Goal: Task Accomplishment & Management: Manage account settings

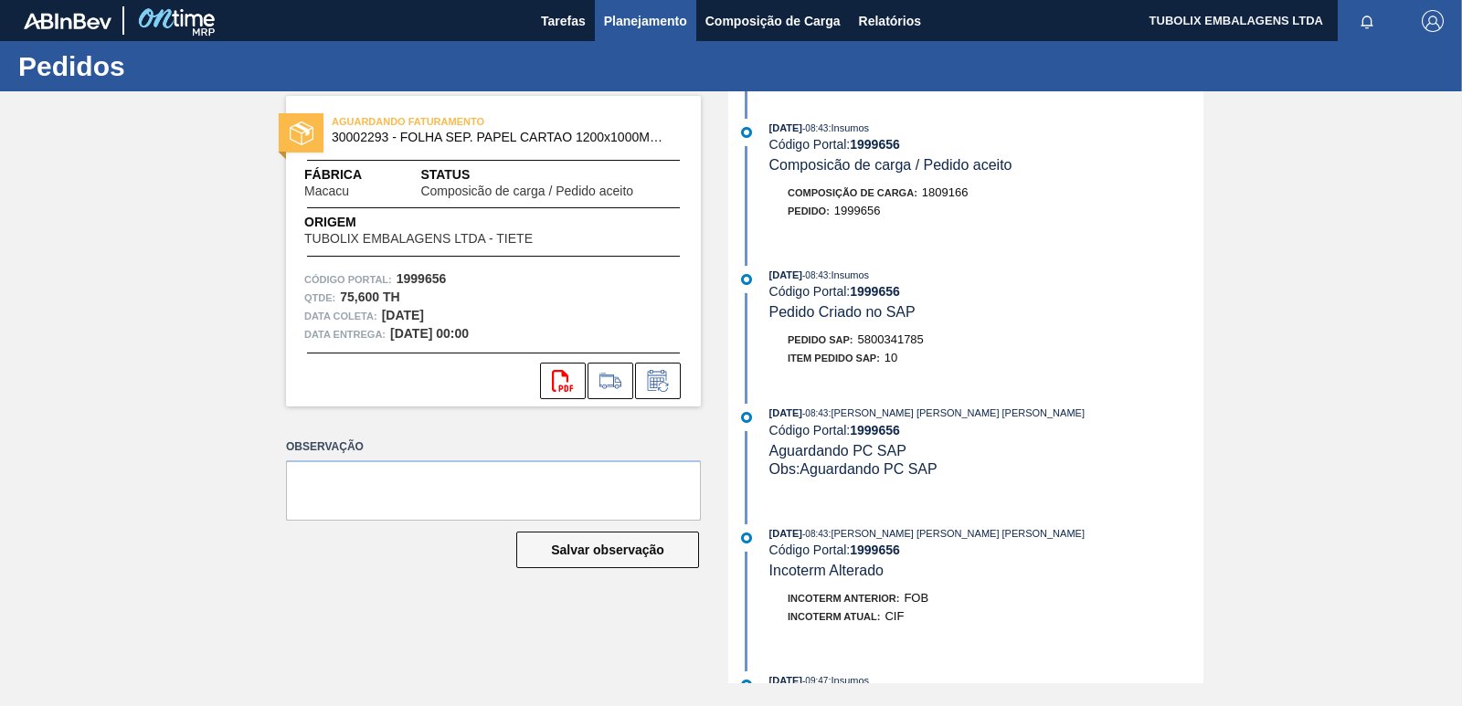
click at [647, 21] on span "Planejamento" at bounding box center [645, 21] width 83 height 22
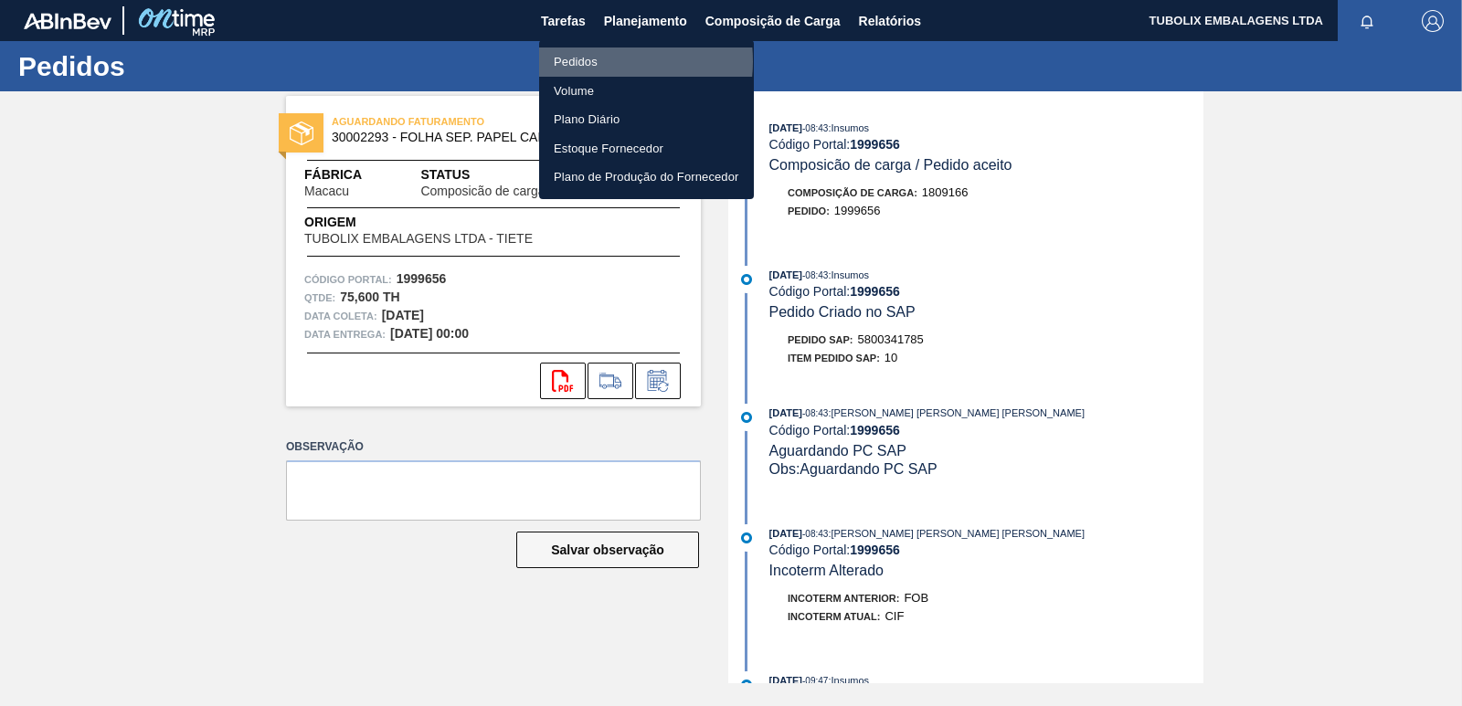
click at [591, 61] on li "Pedidos" at bounding box center [646, 62] width 215 height 29
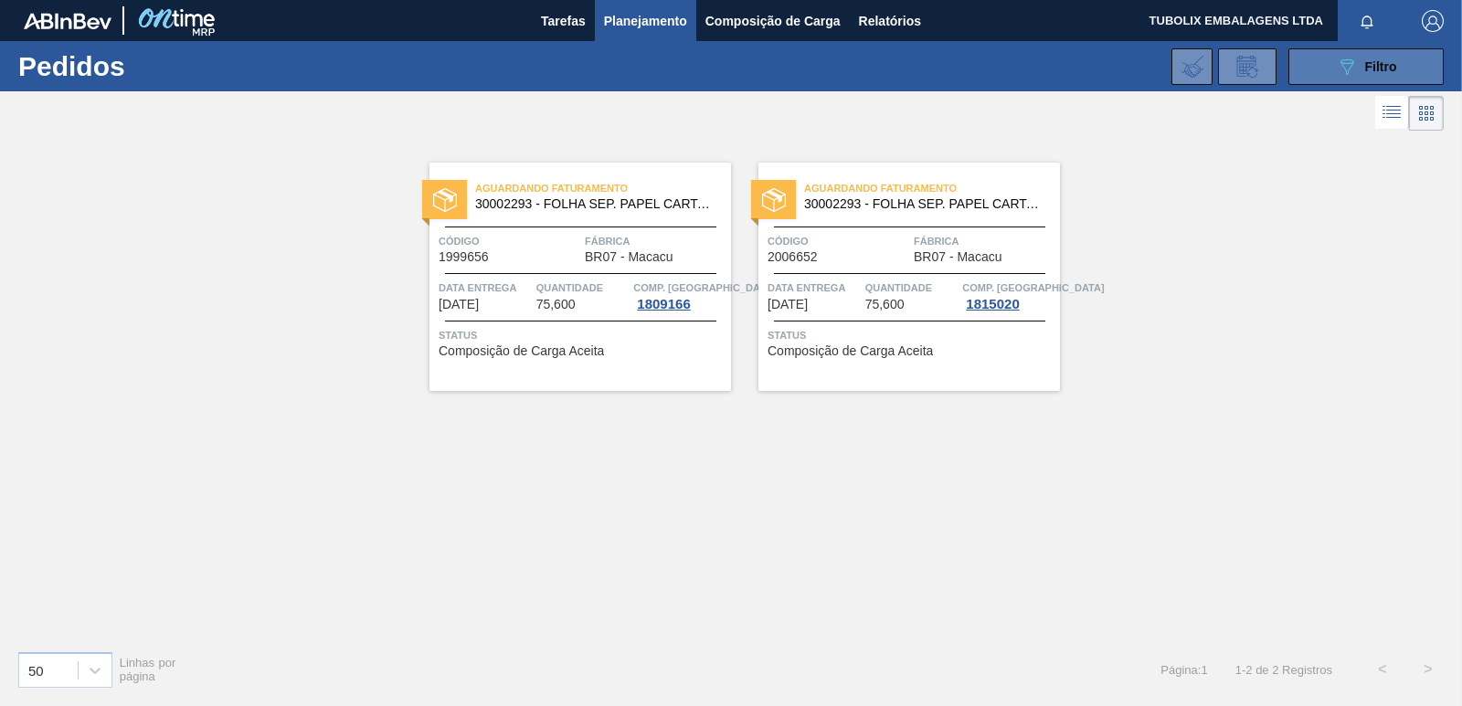
click at [1365, 61] on span "Filtro" at bounding box center [1381, 66] width 32 height 15
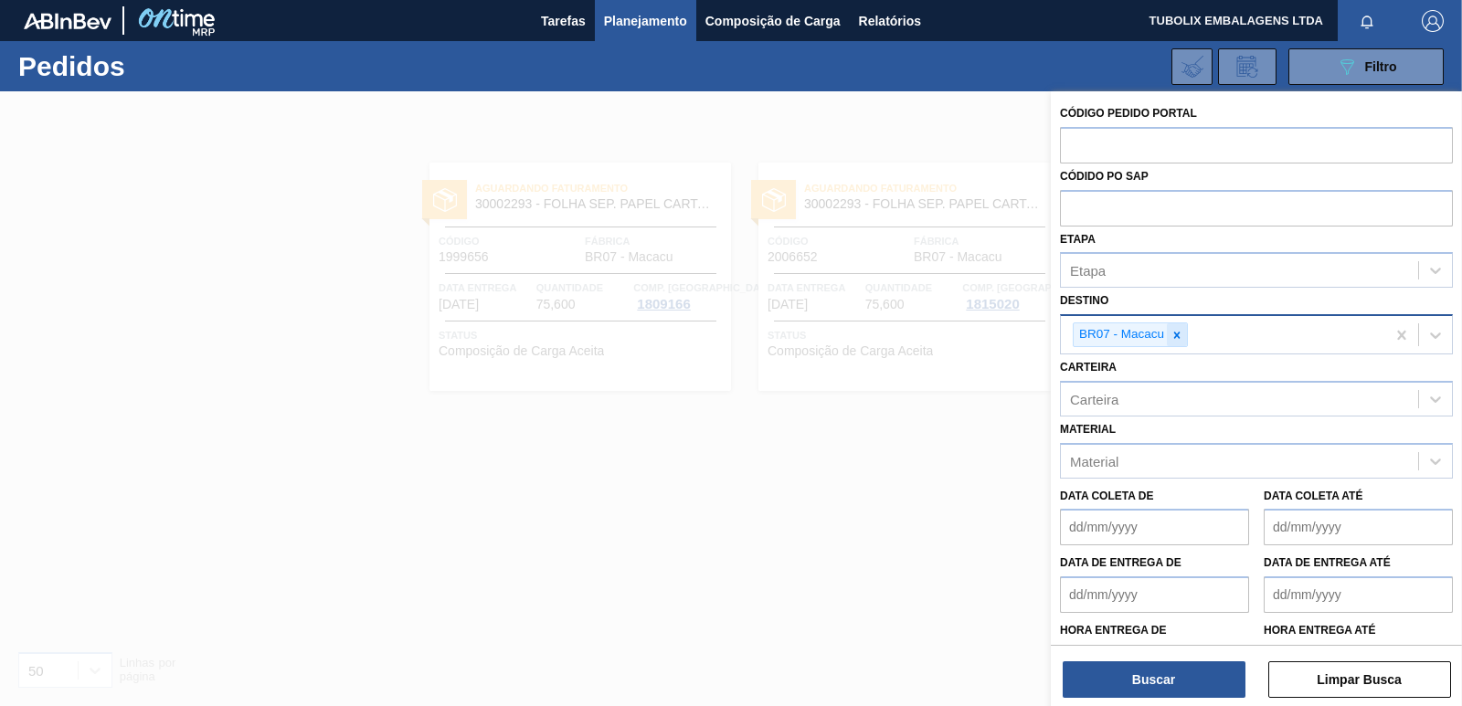
click at [1177, 326] on div at bounding box center [1177, 334] width 20 height 23
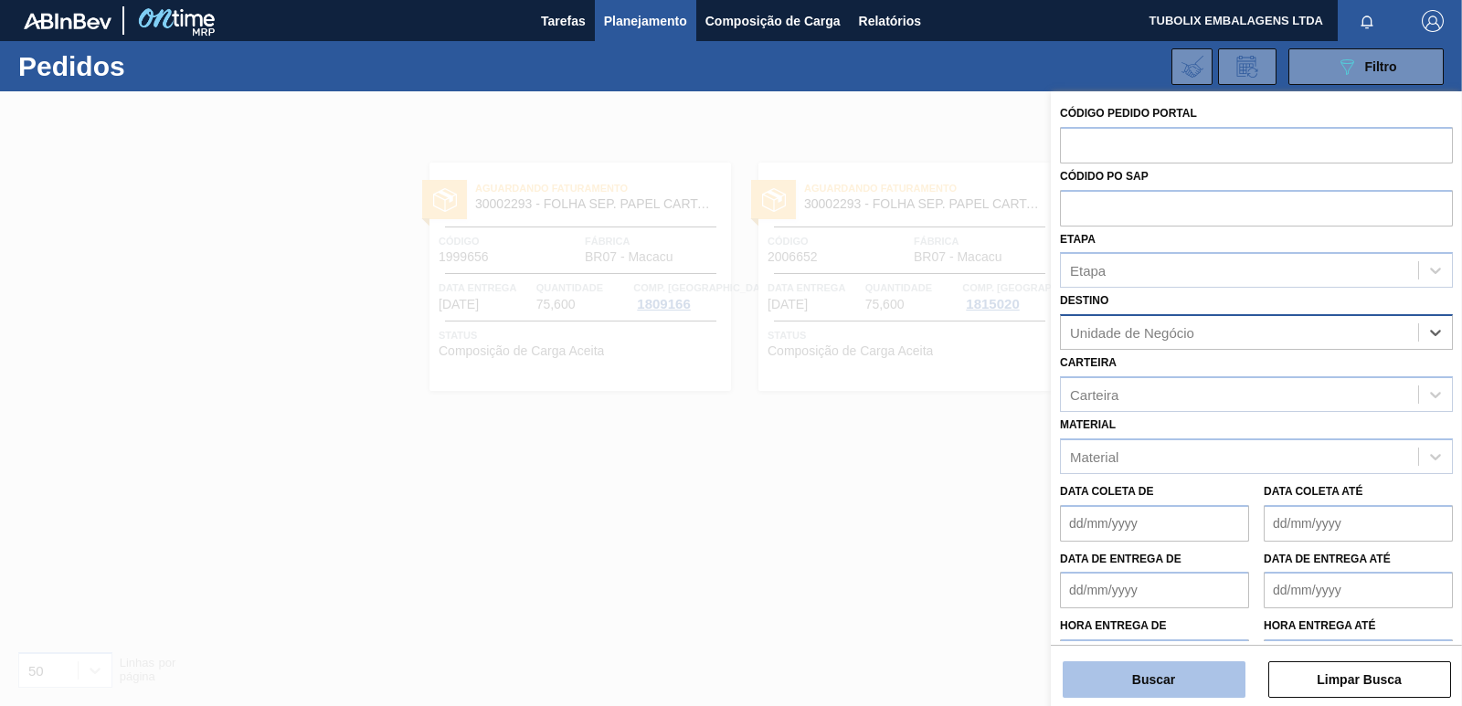
click at [1196, 682] on button "Buscar" at bounding box center [1153, 679] width 183 height 37
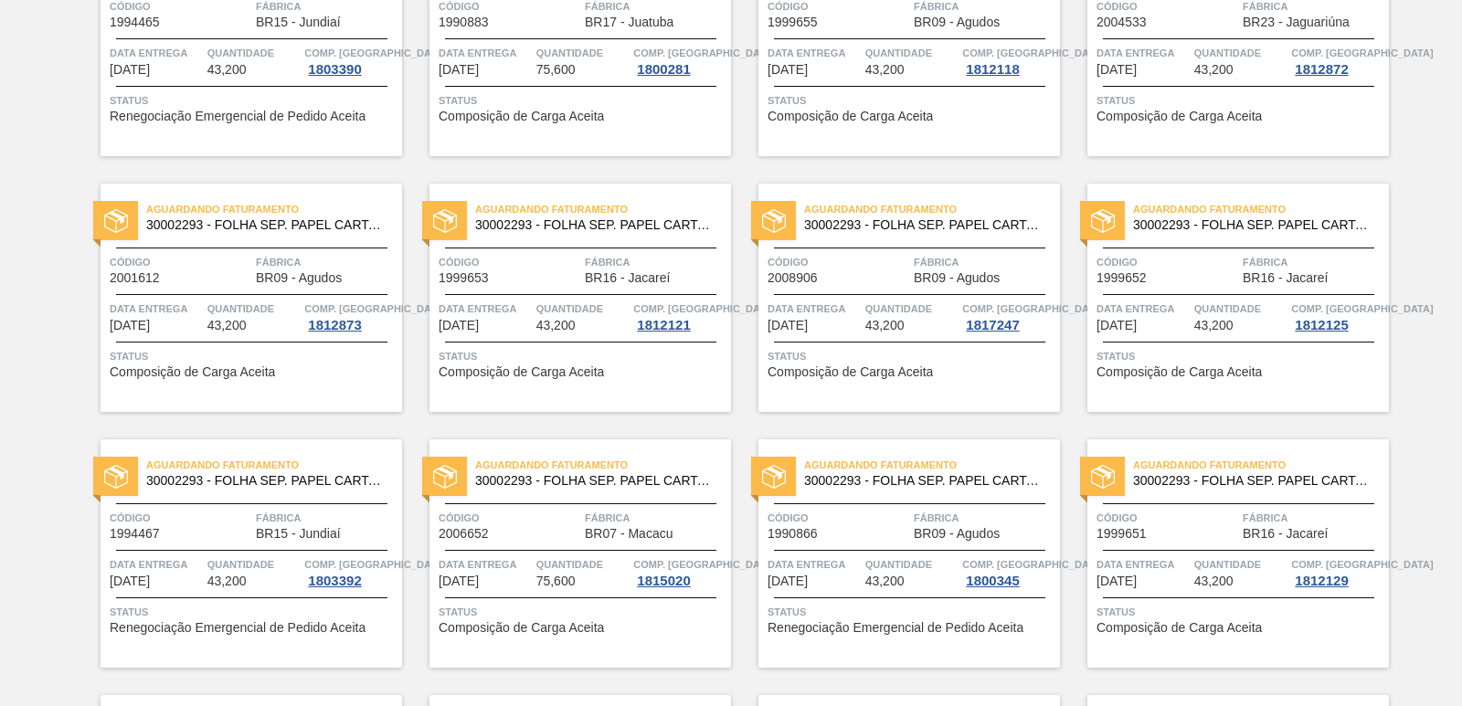
scroll to position [1005, 0]
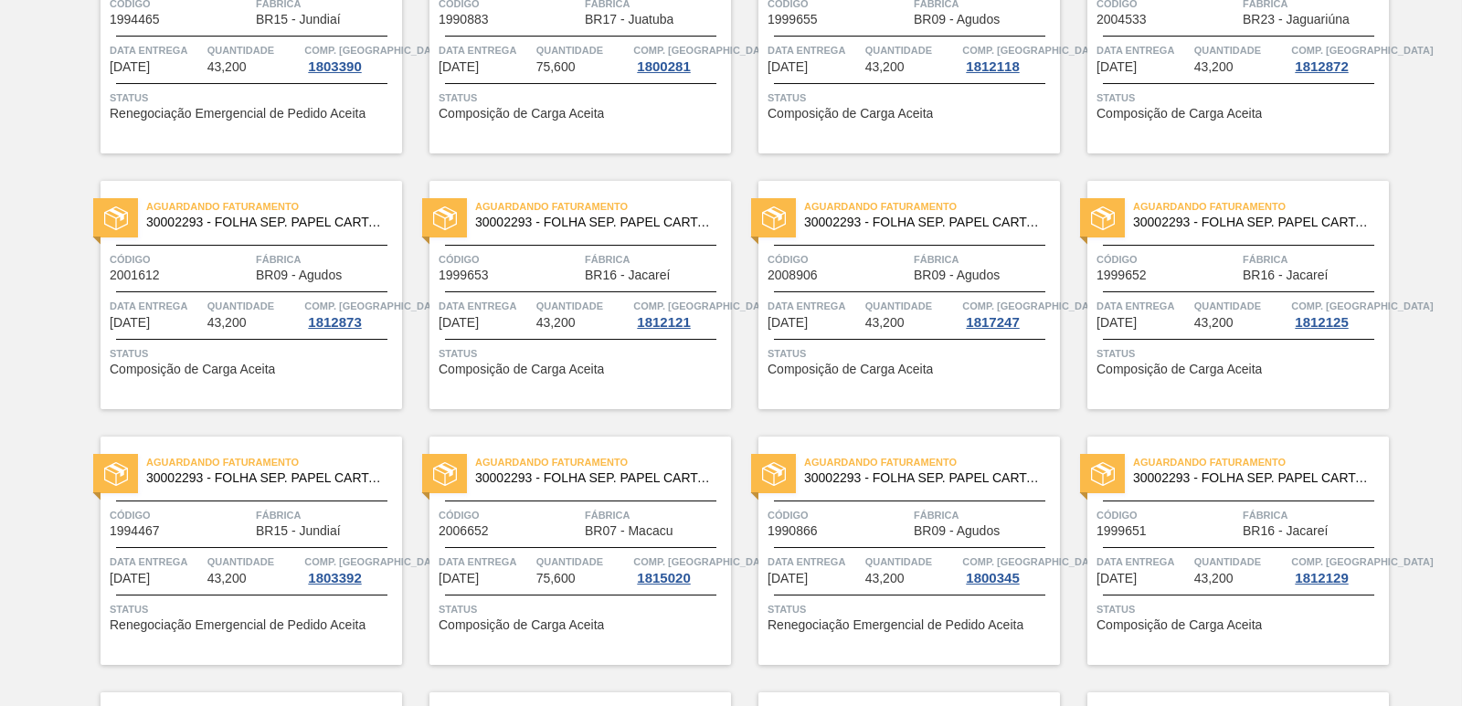
click at [582, 481] on span "30002293 - FOLHA SEP. PAPEL CARTAO 1200x1000M 350g" at bounding box center [595, 478] width 241 height 14
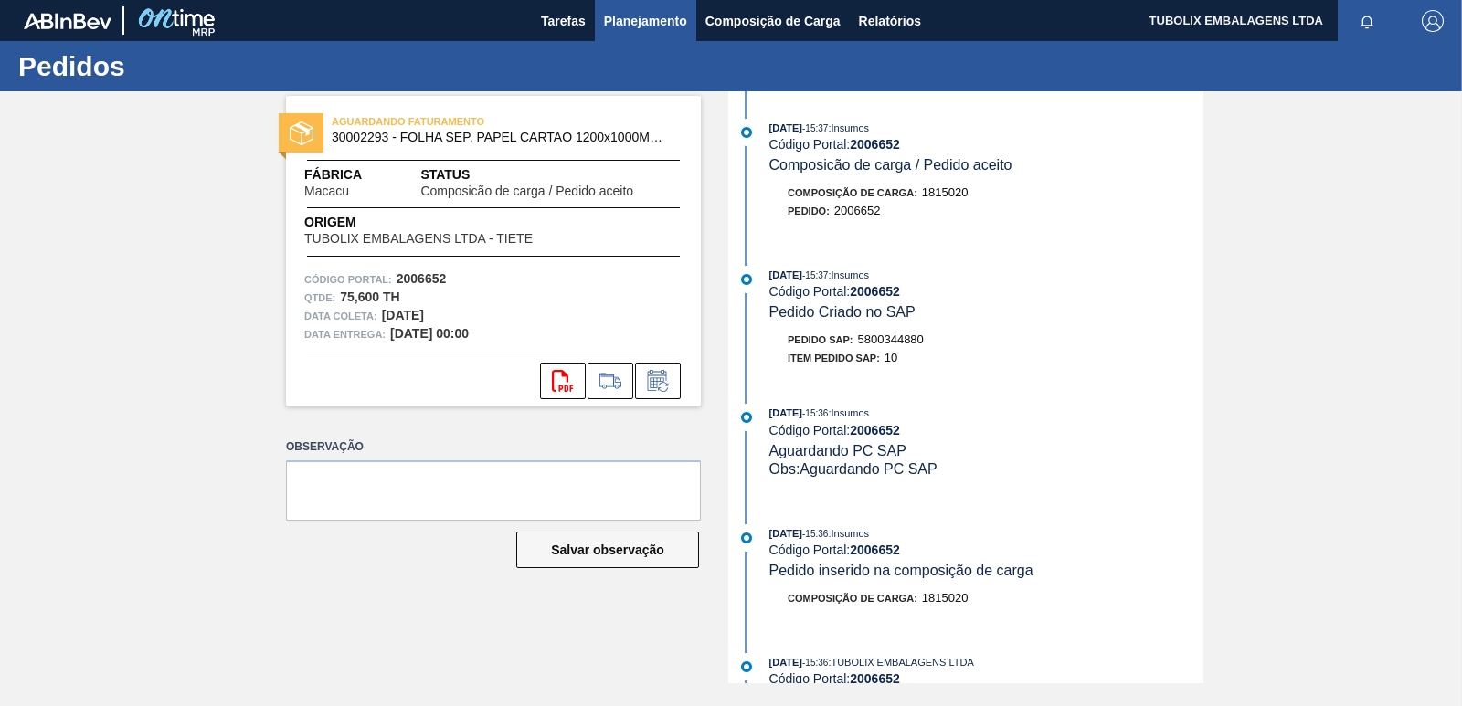
click at [662, 10] on span "Planejamento" at bounding box center [645, 21] width 83 height 22
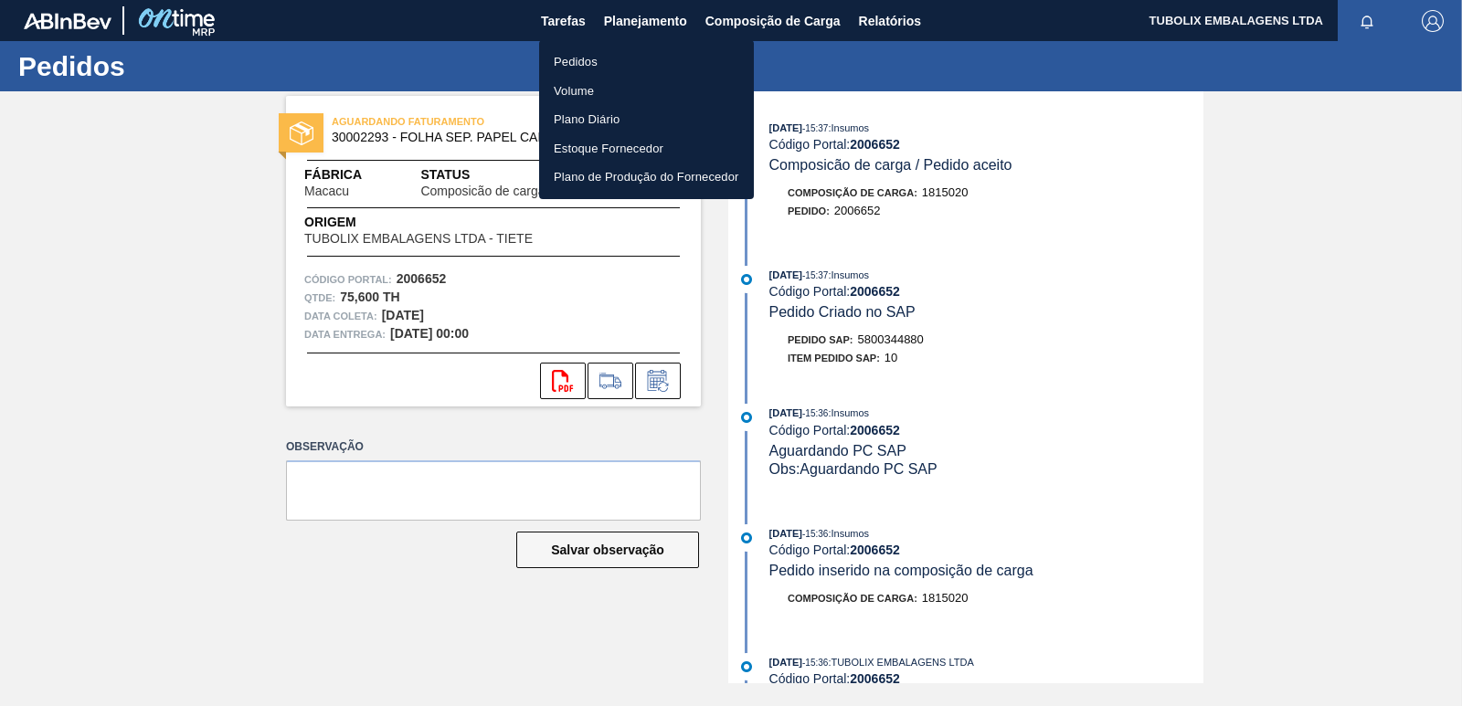
click at [604, 64] on li "Pedidos" at bounding box center [646, 62] width 215 height 29
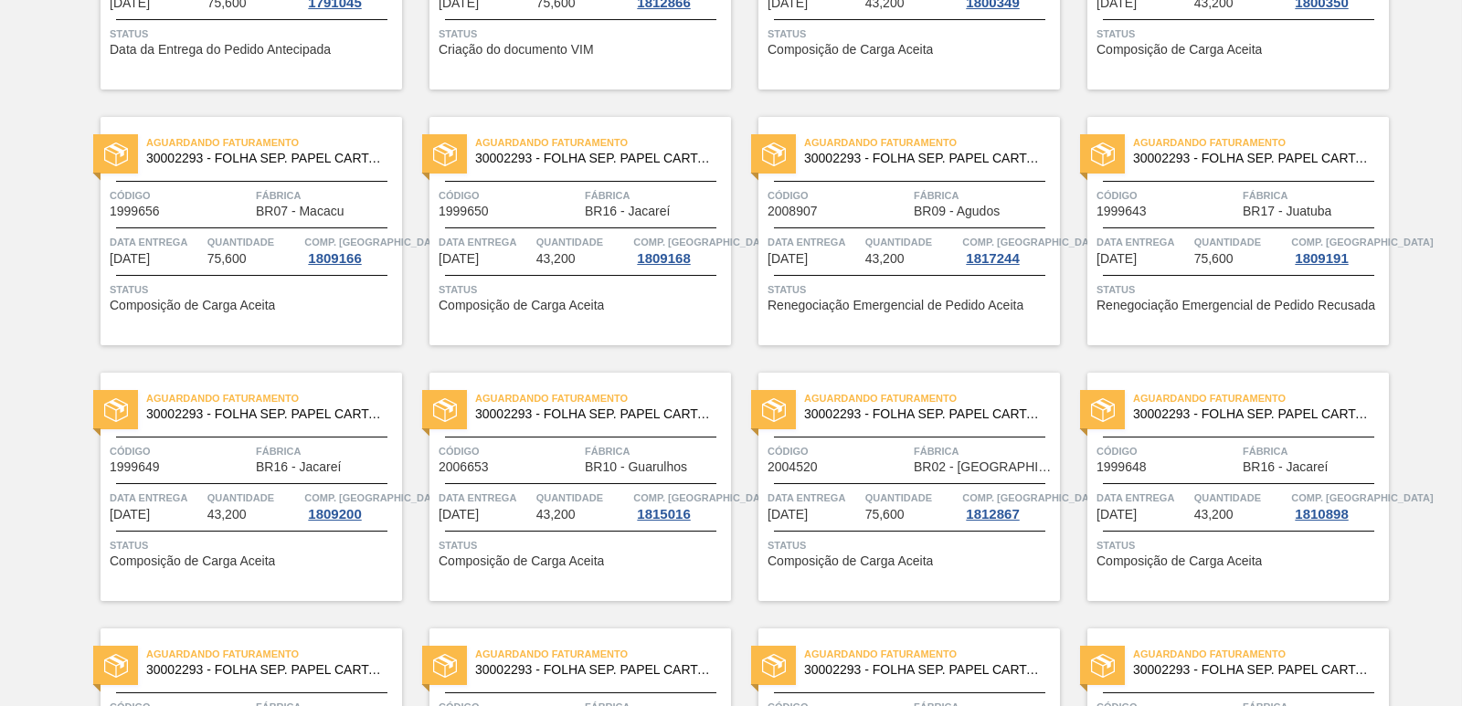
scroll to position [274, 0]
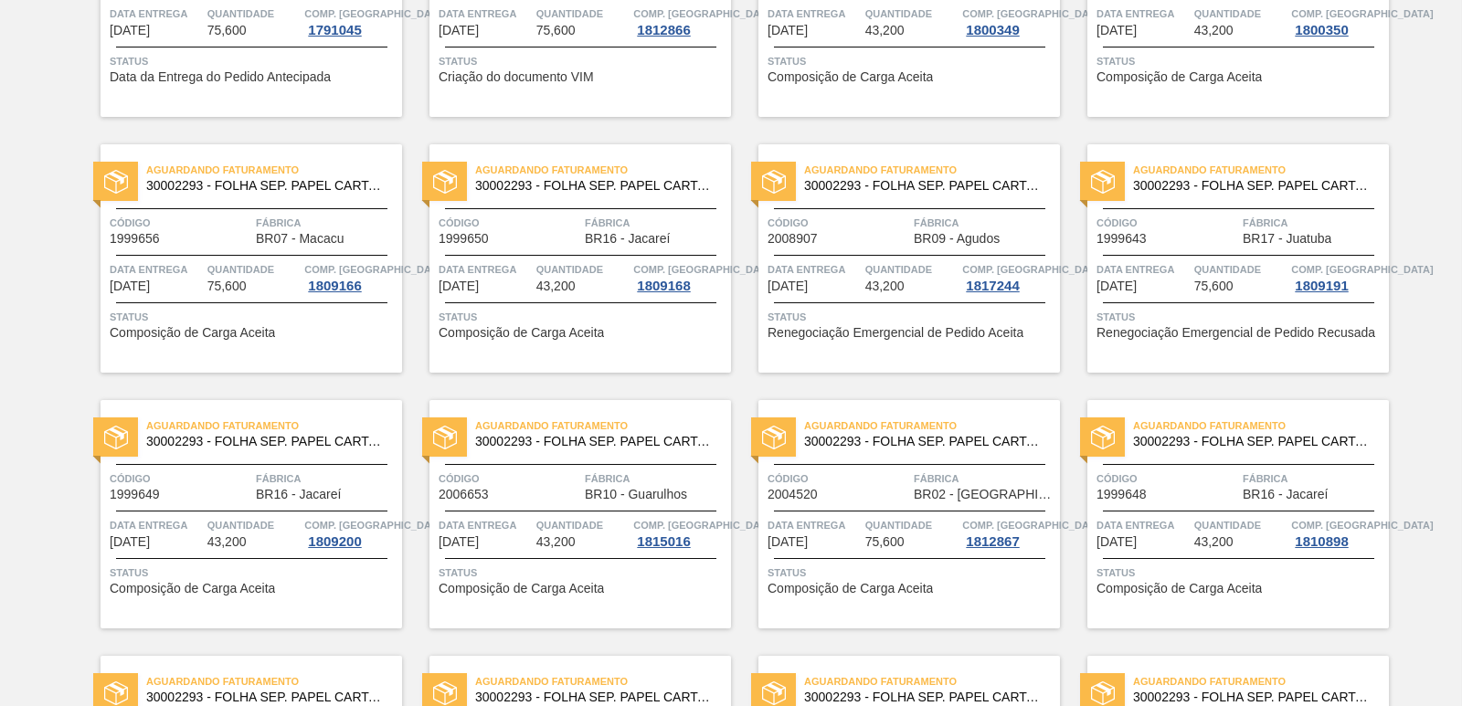
click at [246, 172] on span "Aguardando Faturamento" at bounding box center [274, 170] width 256 height 18
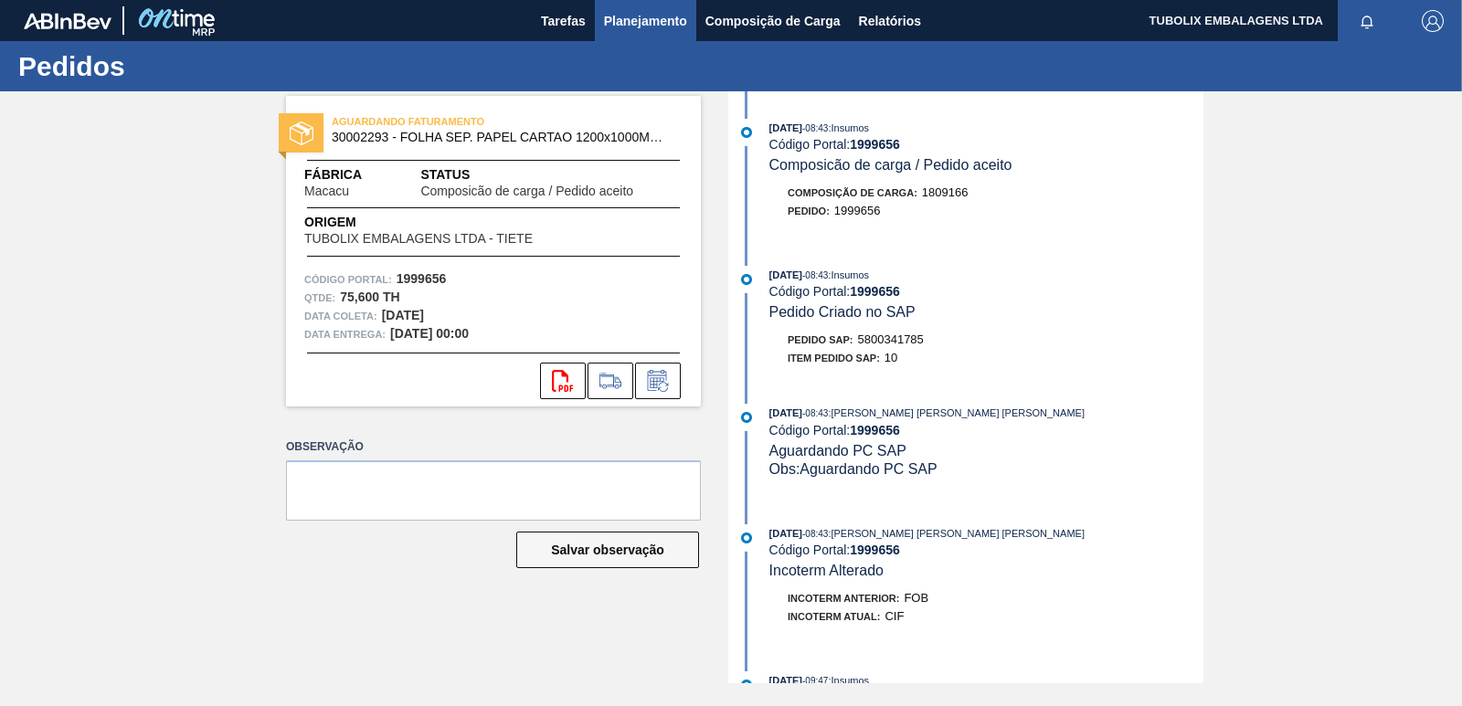
click at [636, 16] on span "Planejamento" at bounding box center [645, 21] width 83 height 22
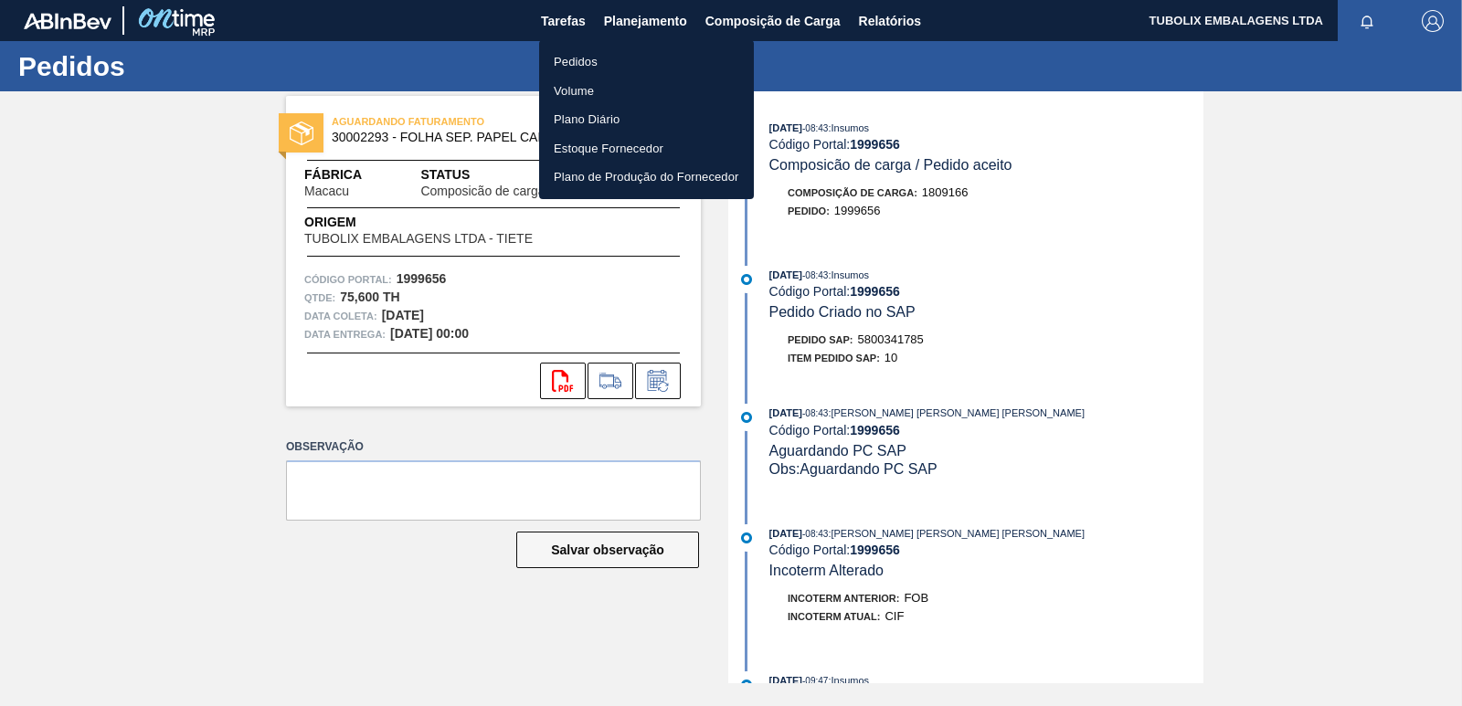
drag, startPoint x: 587, startPoint y: 57, endPoint x: 796, endPoint y: 182, distance: 243.0
click at [586, 56] on li "Pedidos" at bounding box center [646, 62] width 215 height 29
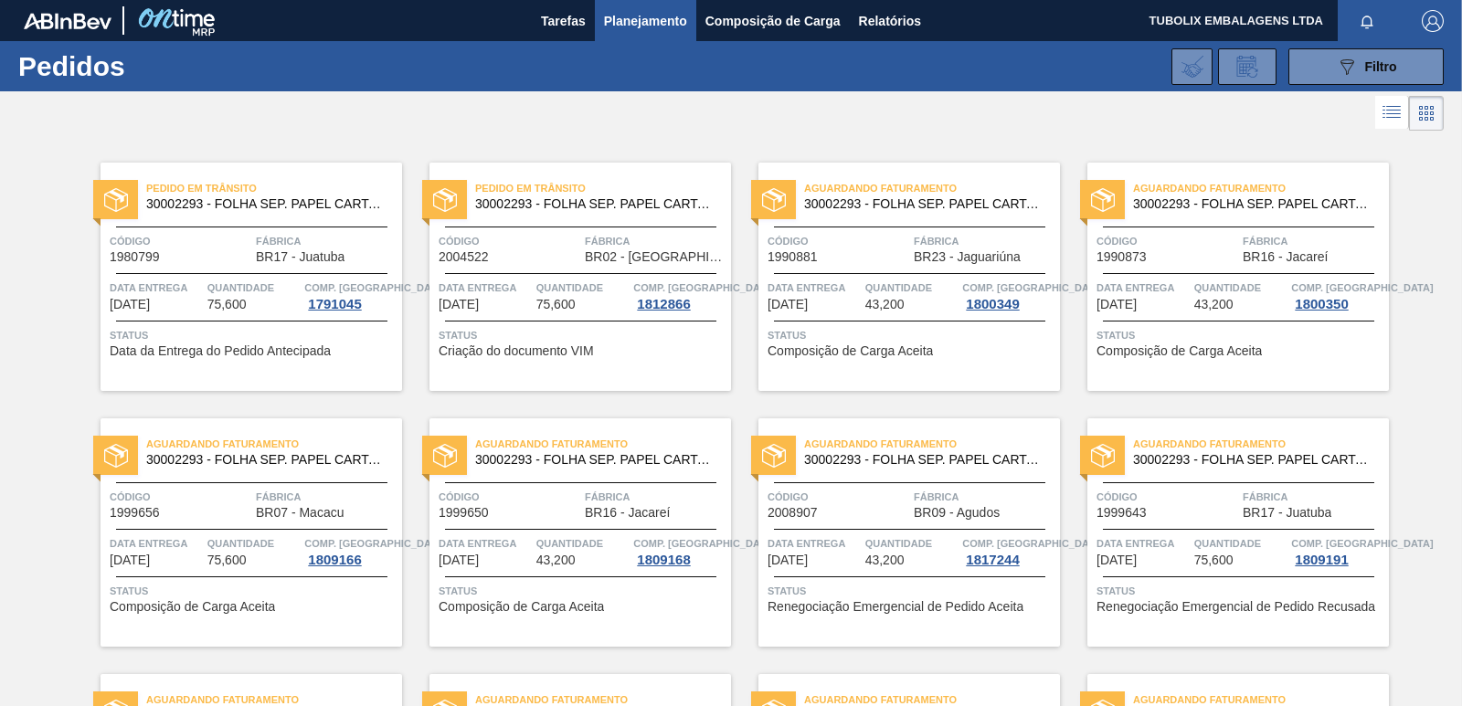
click at [297, 467] on div "Aguardando Faturamento 30002293 - FOLHA SEP. PAPEL CARTAO 1200x1000M 350g" at bounding box center [250, 452] width 301 height 41
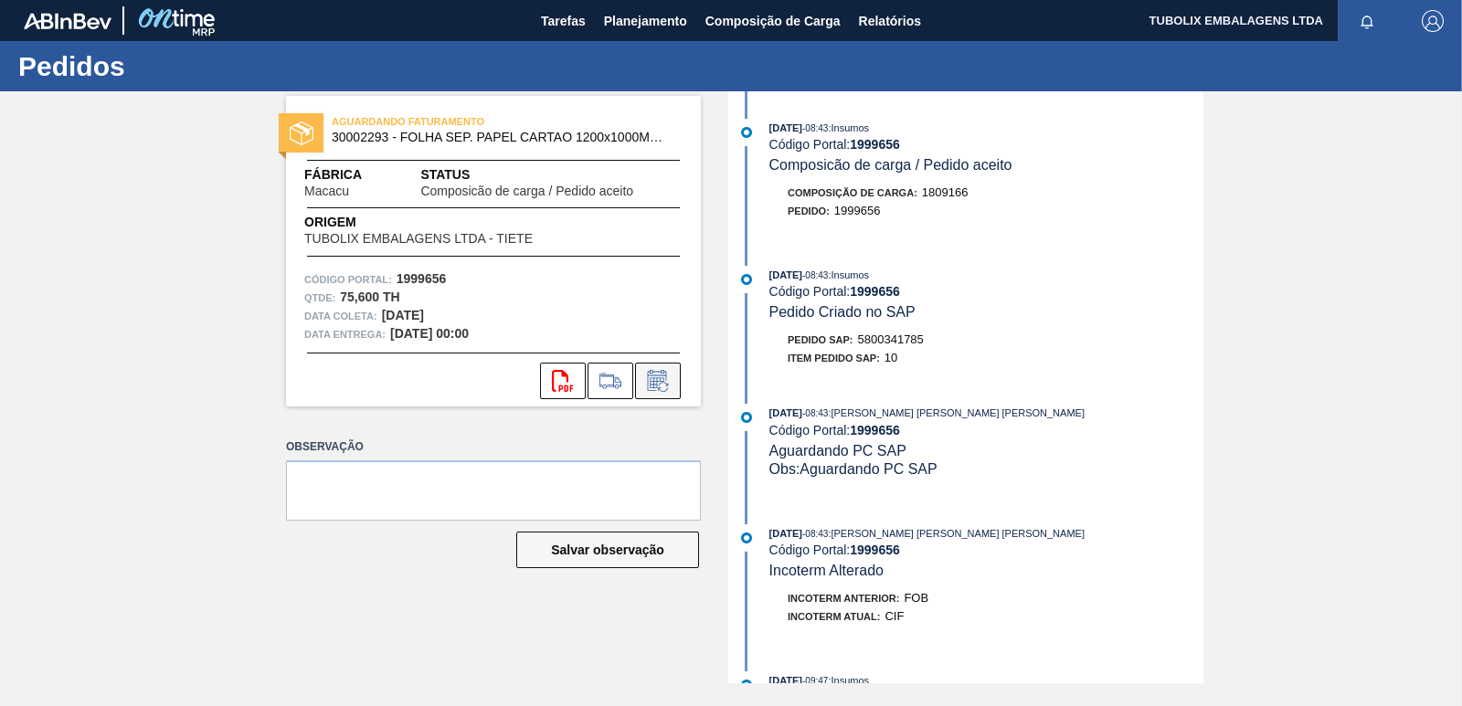
click at [670, 375] on icon at bounding box center [657, 381] width 29 height 22
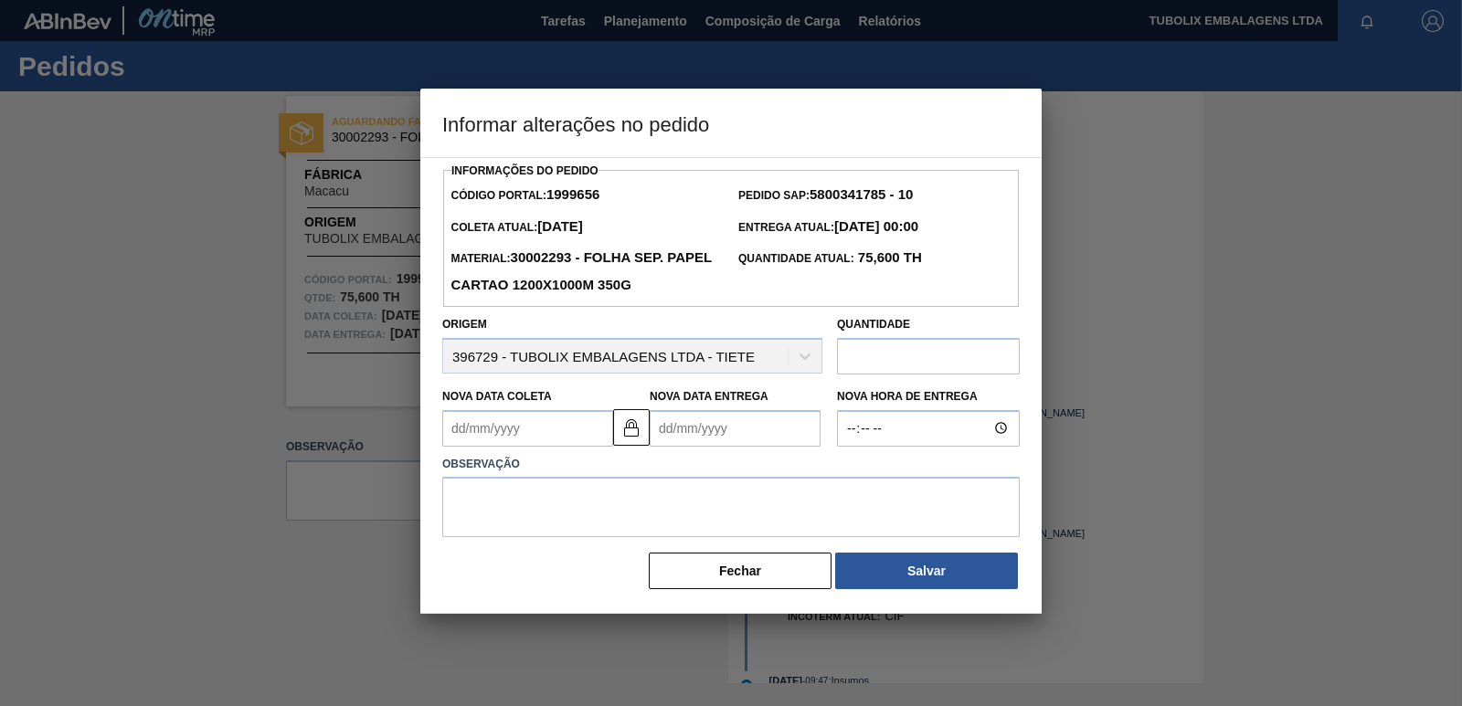
click at [505, 432] on Coleta1999656 "Nova Data Coleta" at bounding box center [527, 428] width 171 height 37
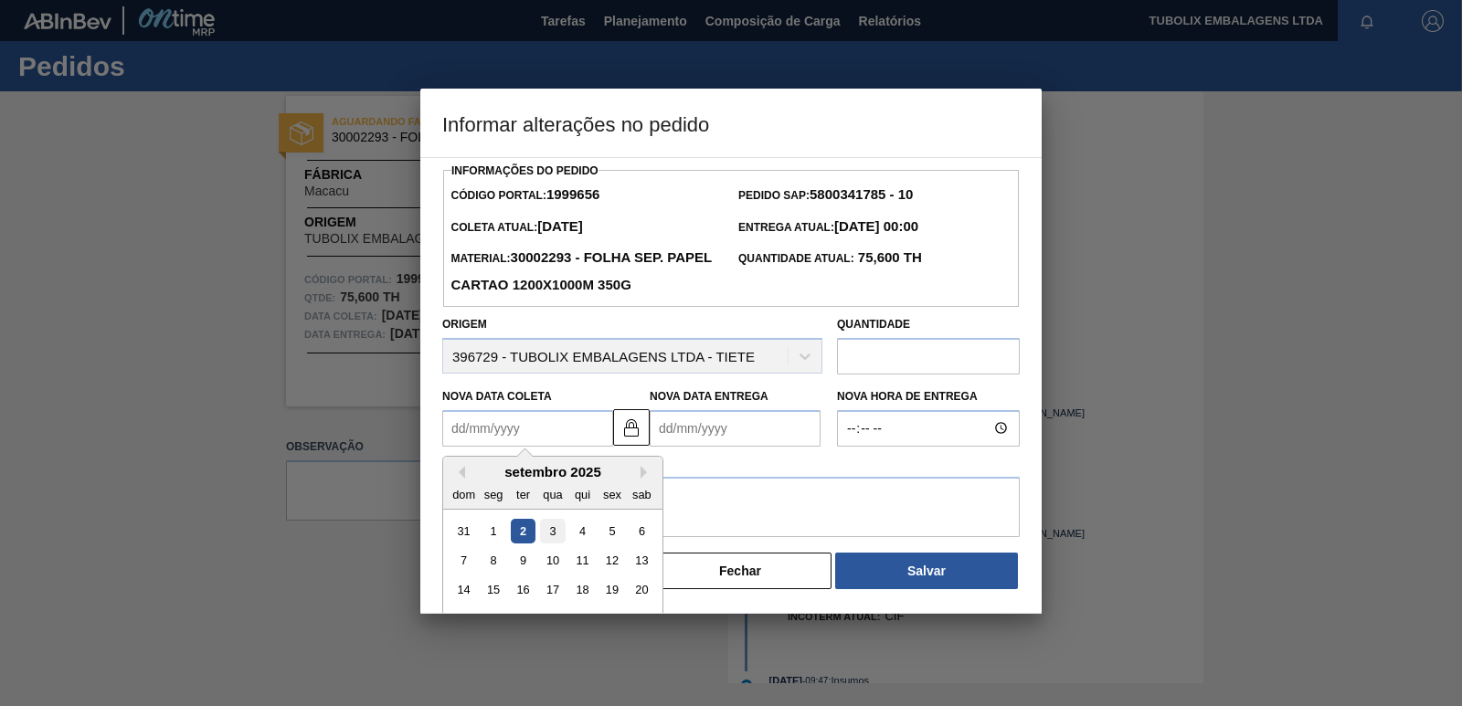
click at [552, 536] on div "3" at bounding box center [552, 530] width 25 height 25
type Coleta1999656 "03/09/2025"
type Entrega1999656 "[DATE]"
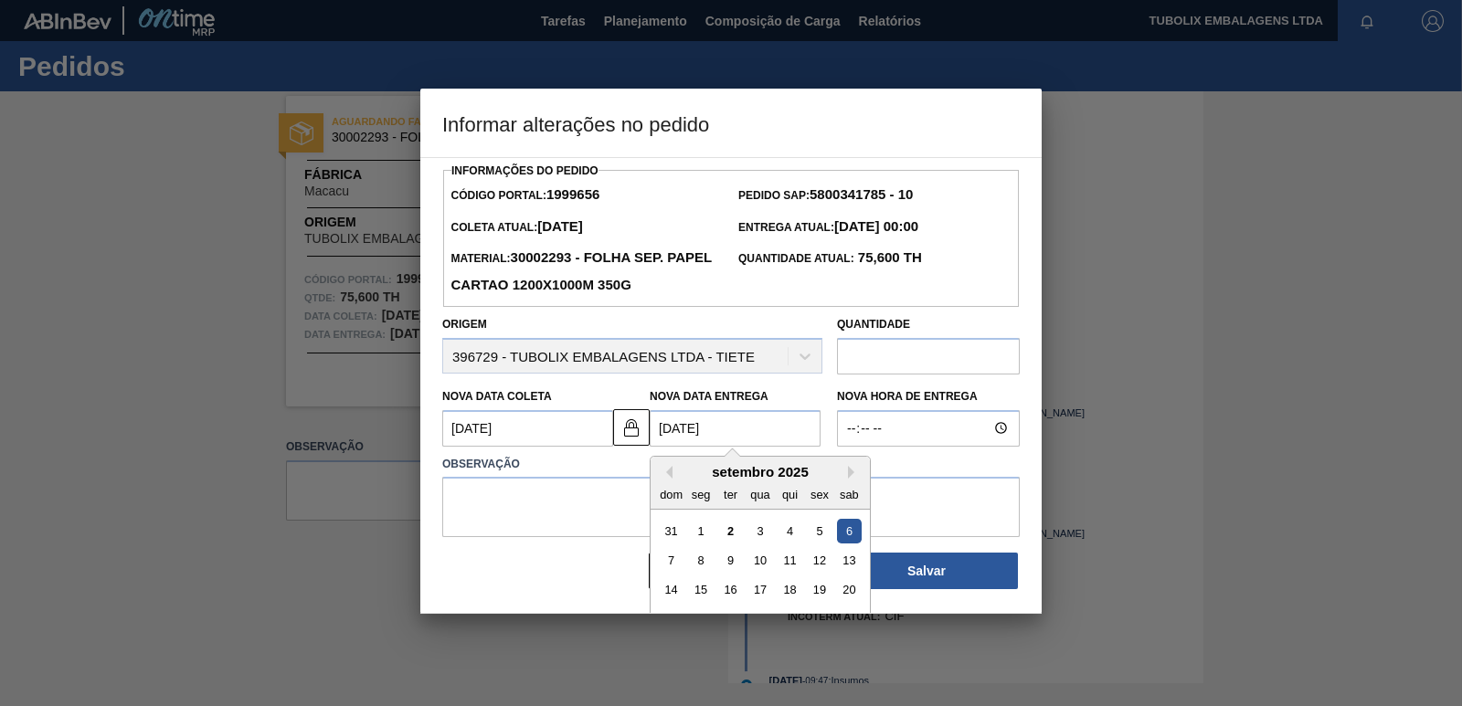
click at [671, 430] on Entrega1999656 "[DATE]" at bounding box center [735, 428] width 171 height 37
click at [667, 430] on Entrega1999656 "[DATE]" at bounding box center [735, 428] width 171 height 37
type Coleta1999656 "02/09/2025"
type Entrega1999656 "05/09/2025"
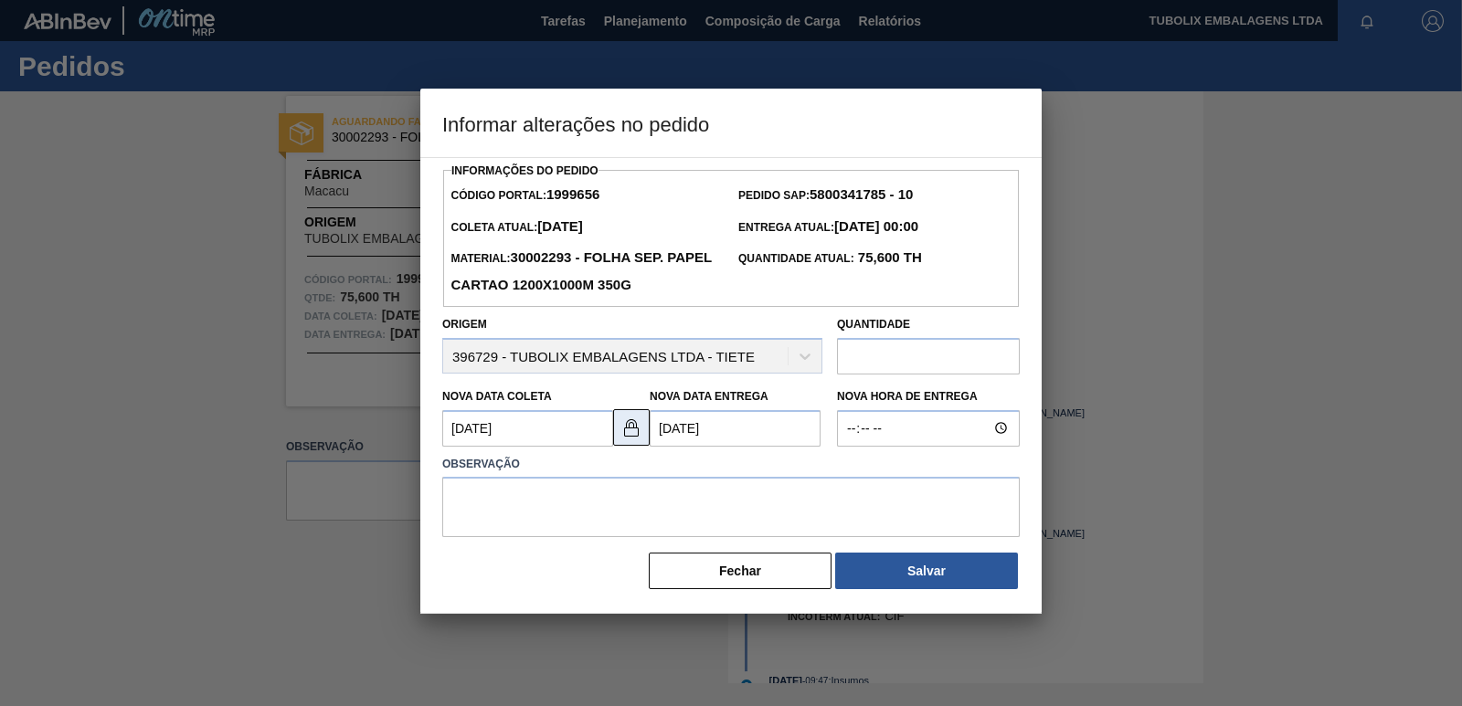
click at [625, 431] on img at bounding box center [631, 428] width 22 height 22
click at [547, 512] on textarea at bounding box center [730, 507] width 577 height 60
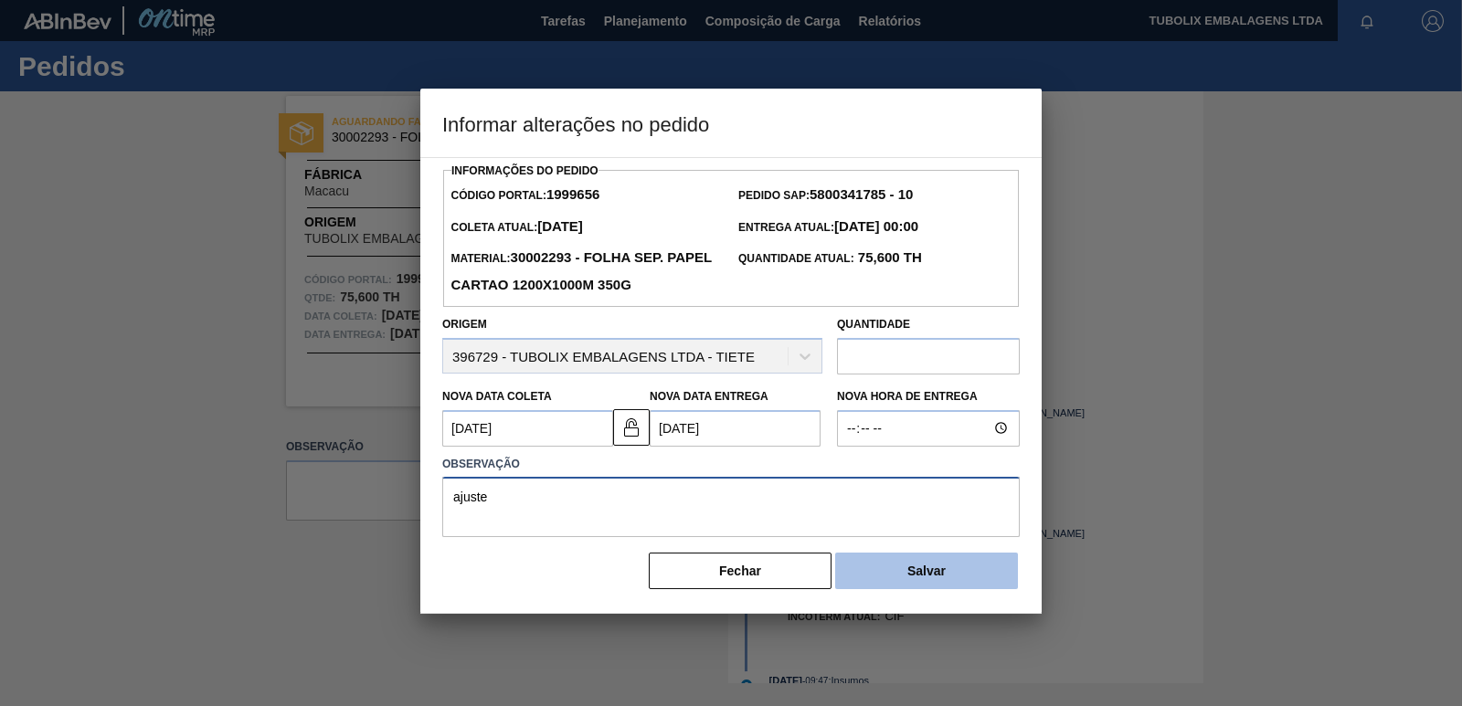
type textarea "ajuste"
click at [979, 568] on button "Salvar" at bounding box center [926, 571] width 183 height 37
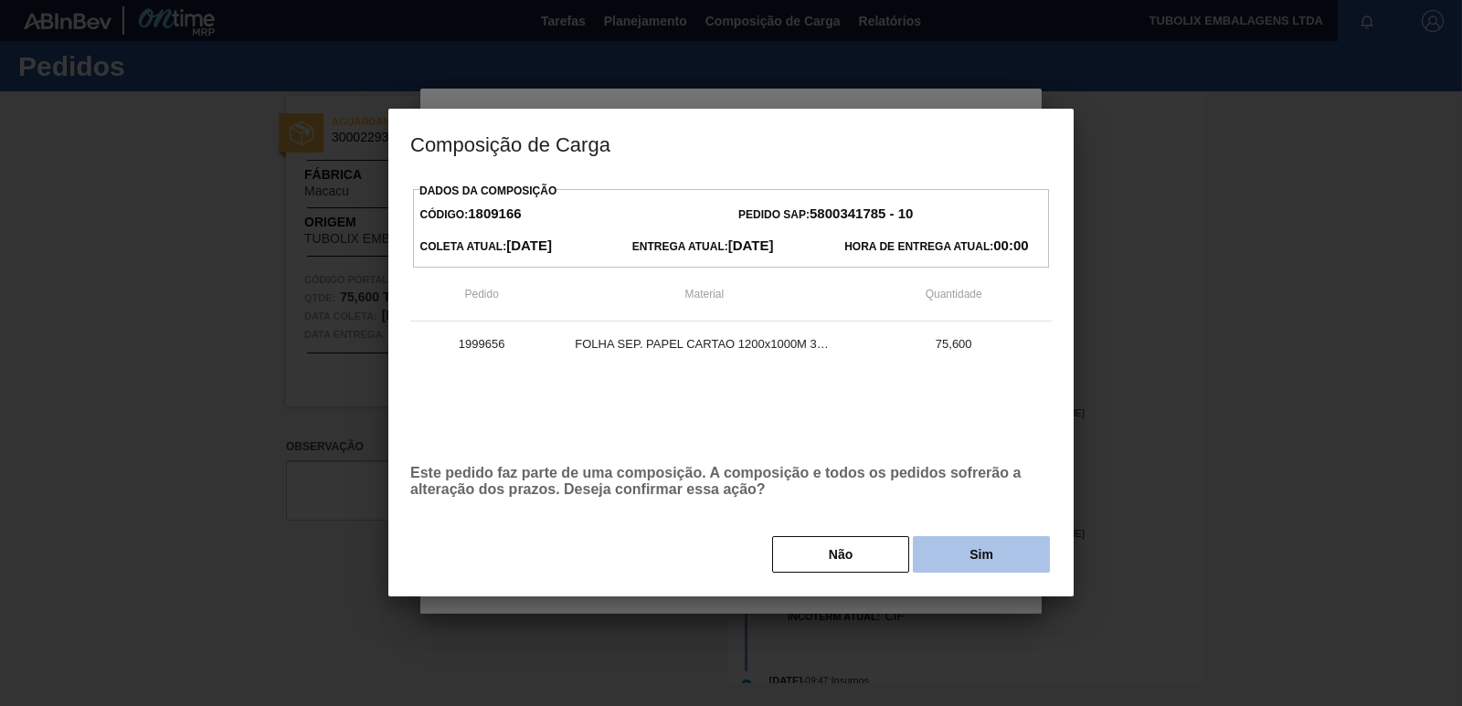
click at [969, 550] on button "Sim" at bounding box center [981, 554] width 137 height 37
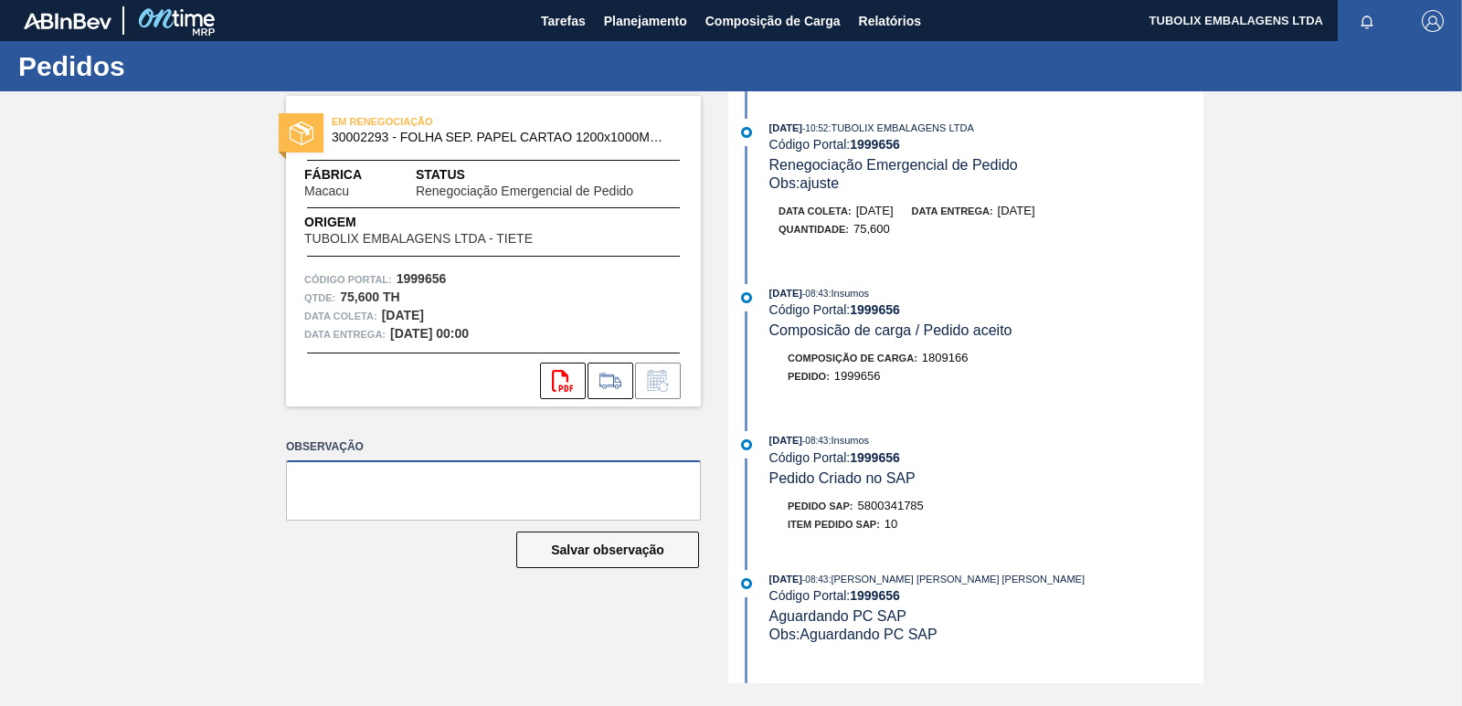
click at [566, 477] on textarea at bounding box center [493, 490] width 415 height 60
type textarea "c"
type textarea "[PERSON_NAME] [DATE]"
click at [628, 544] on button "Salvar observação" at bounding box center [607, 550] width 183 height 37
click at [639, 14] on span "Planejamento" at bounding box center [645, 21] width 83 height 22
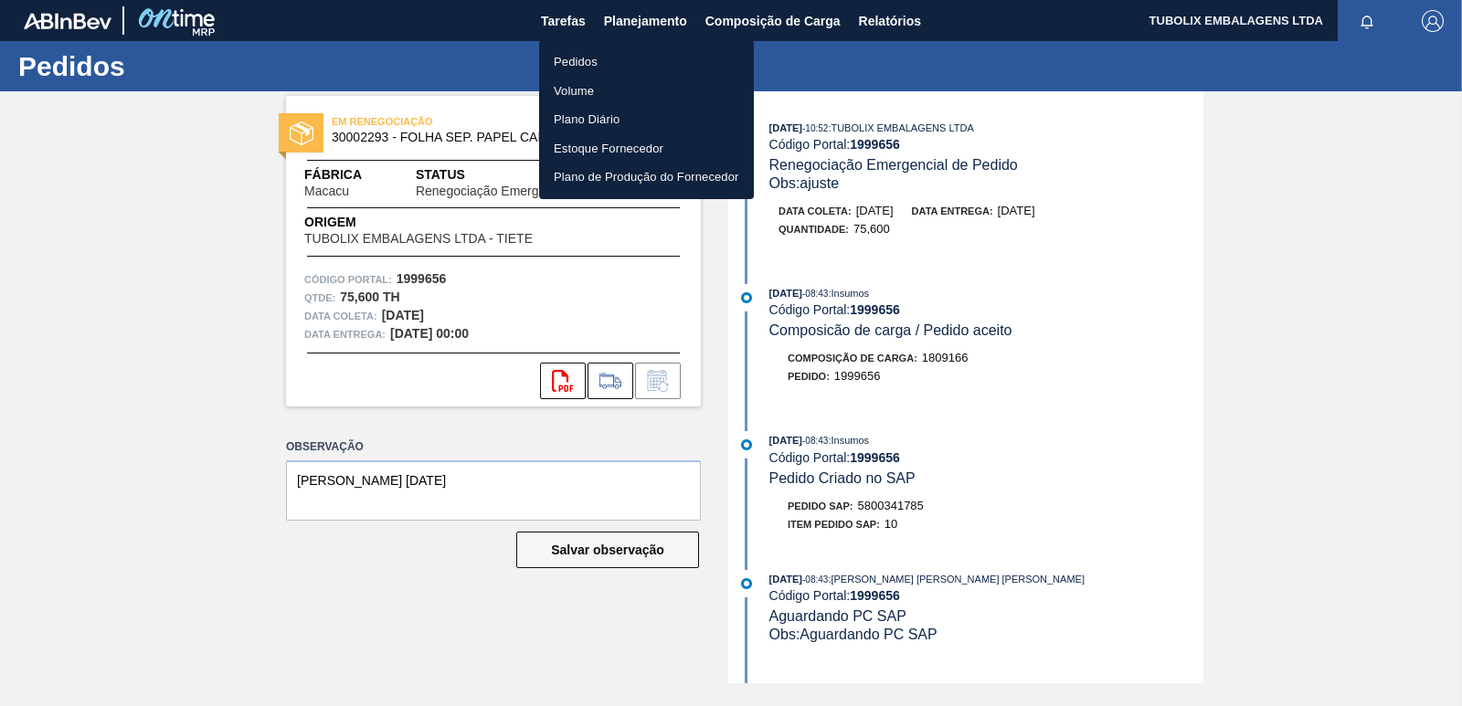
click at [576, 58] on li "Pedidos" at bounding box center [646, 62] width 215 height 29
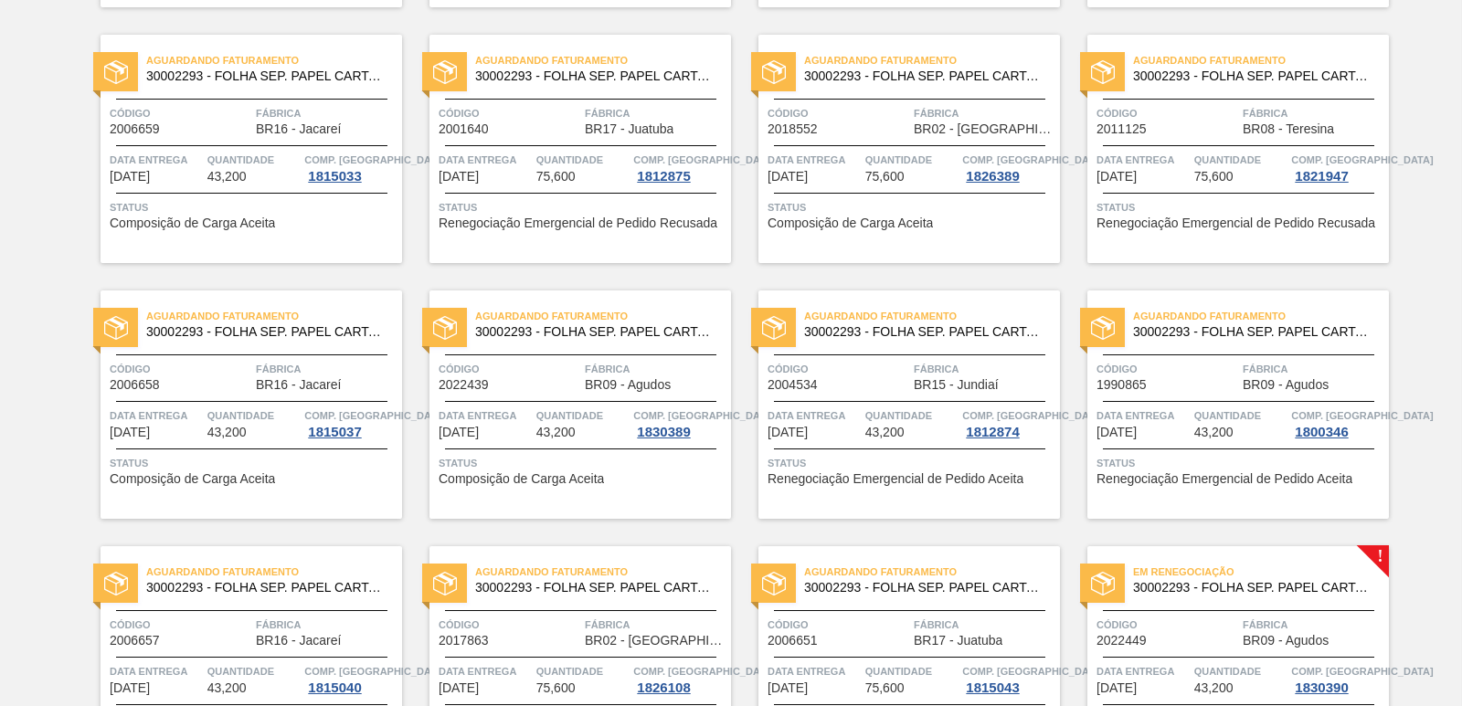
scroll to position [2375, 0]
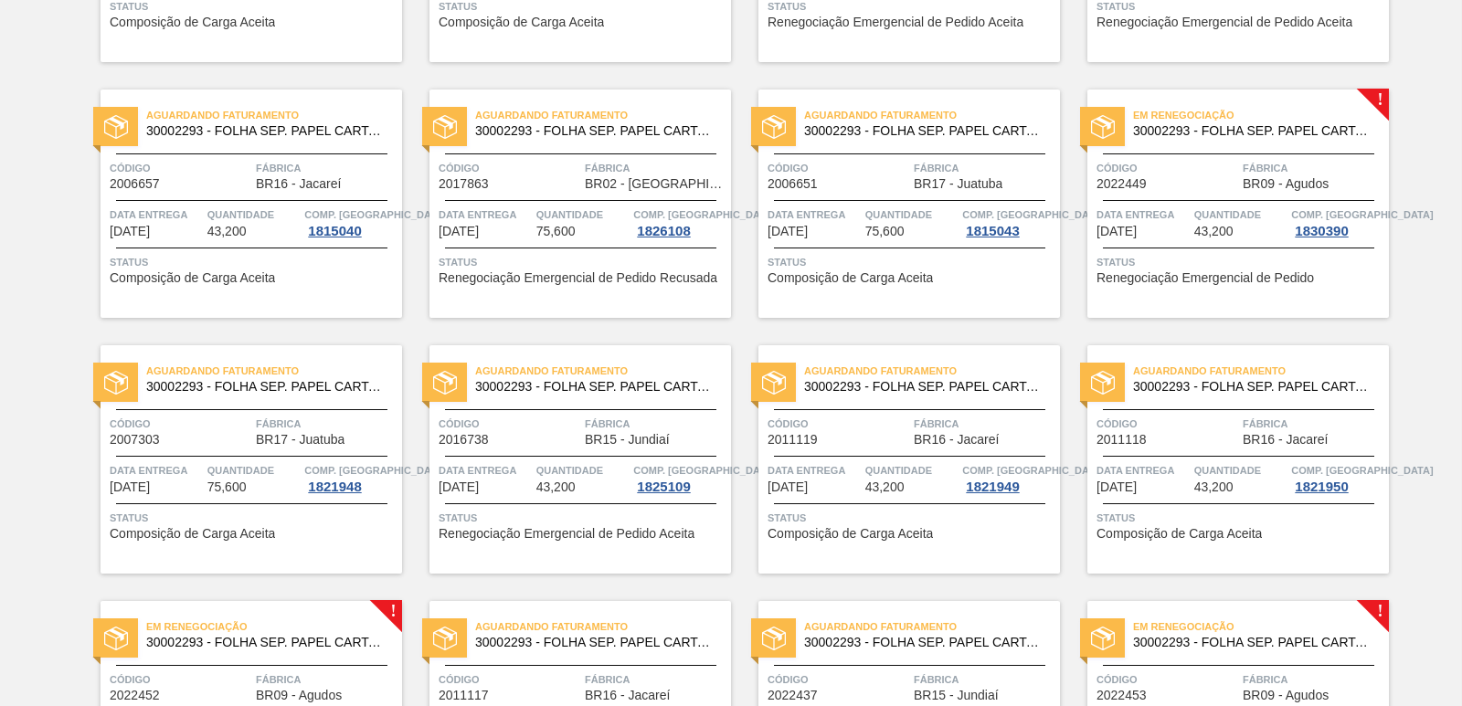
click at [1279, 134] on span "30002293 - FOLHA SEP. PAPEL CARTAO 1200x1000M 350g" at bounding box center [1253, 131] width 241 height 14
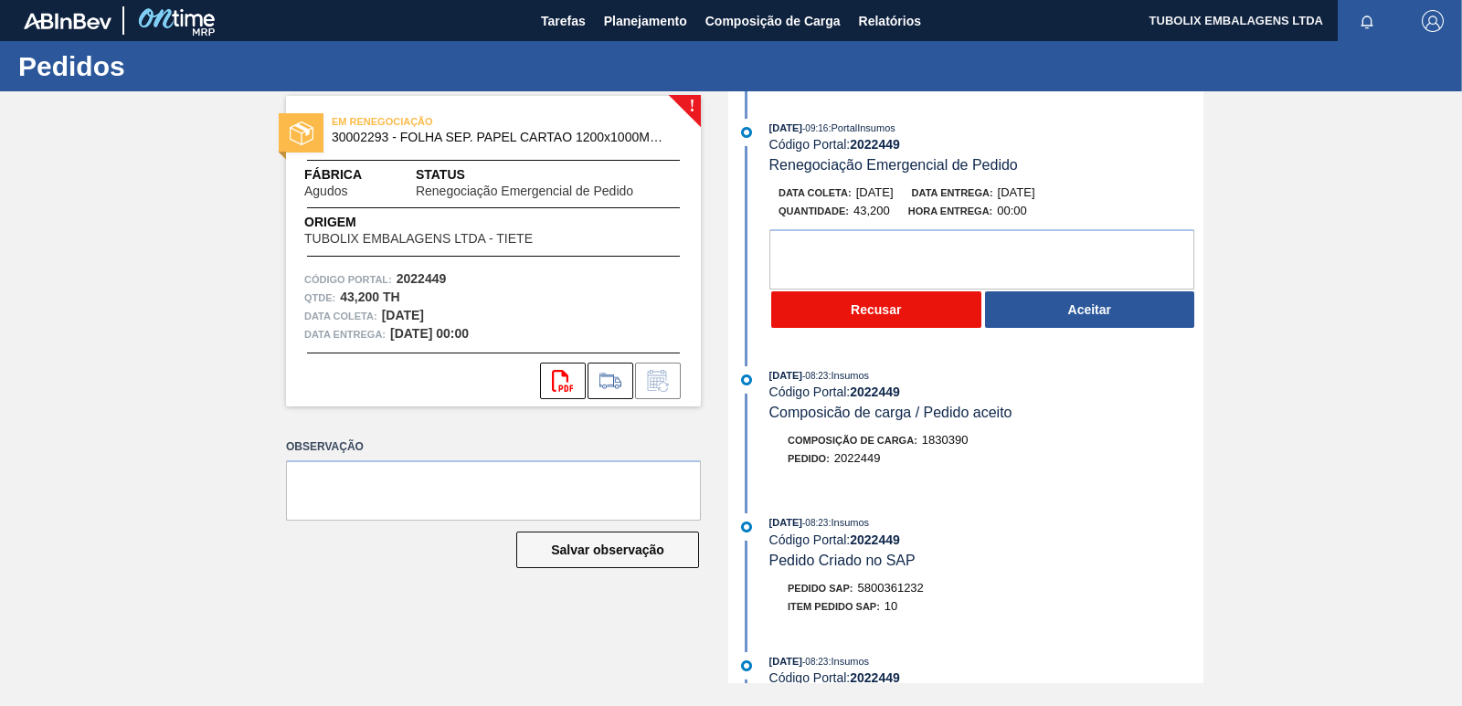
click at [857, 306] on button "Recusar" at bounding box center [876, 309] width 210 height 37
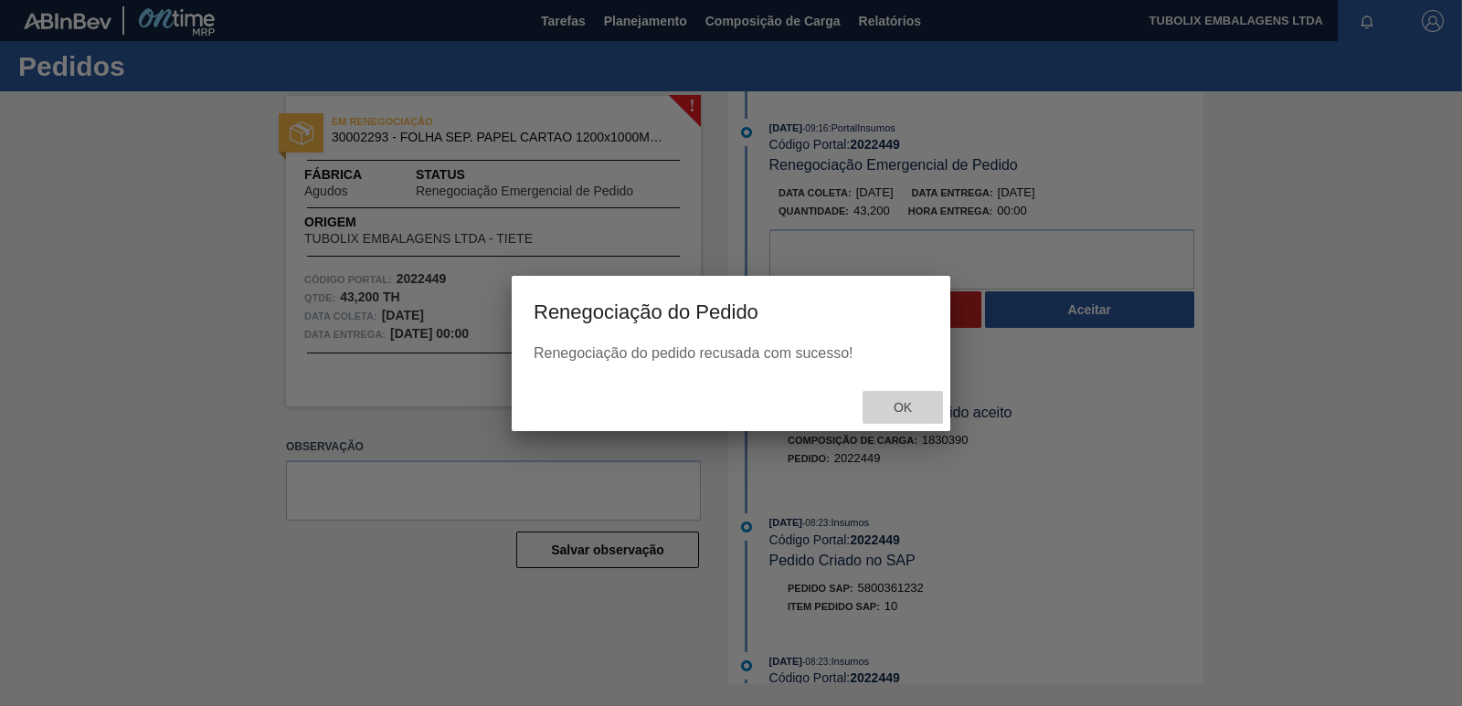
click at [893, 404] on span "Ok" at bounding box center [903, 407] width 48 height 15
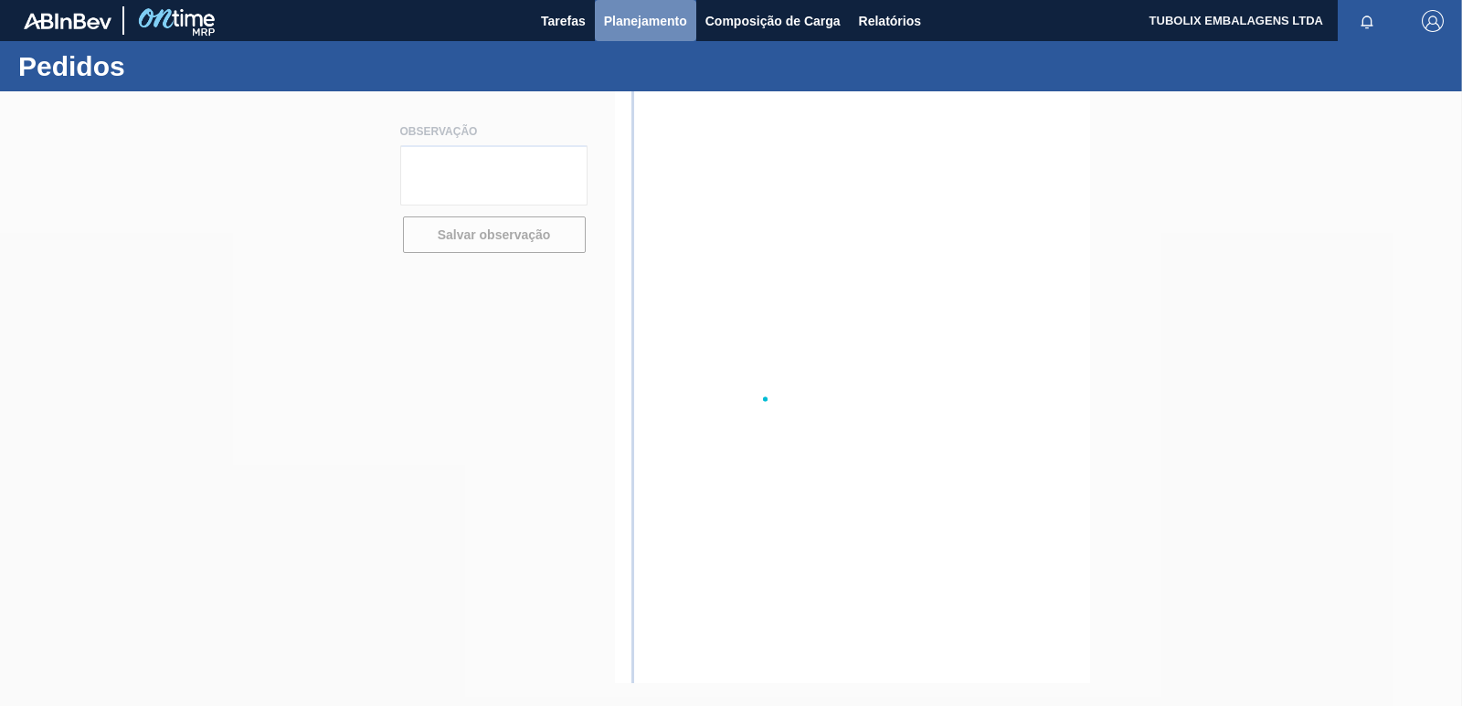
click at [646, 15] on span "Planejamento" at bounding box center [645, 21] width 83 height 22
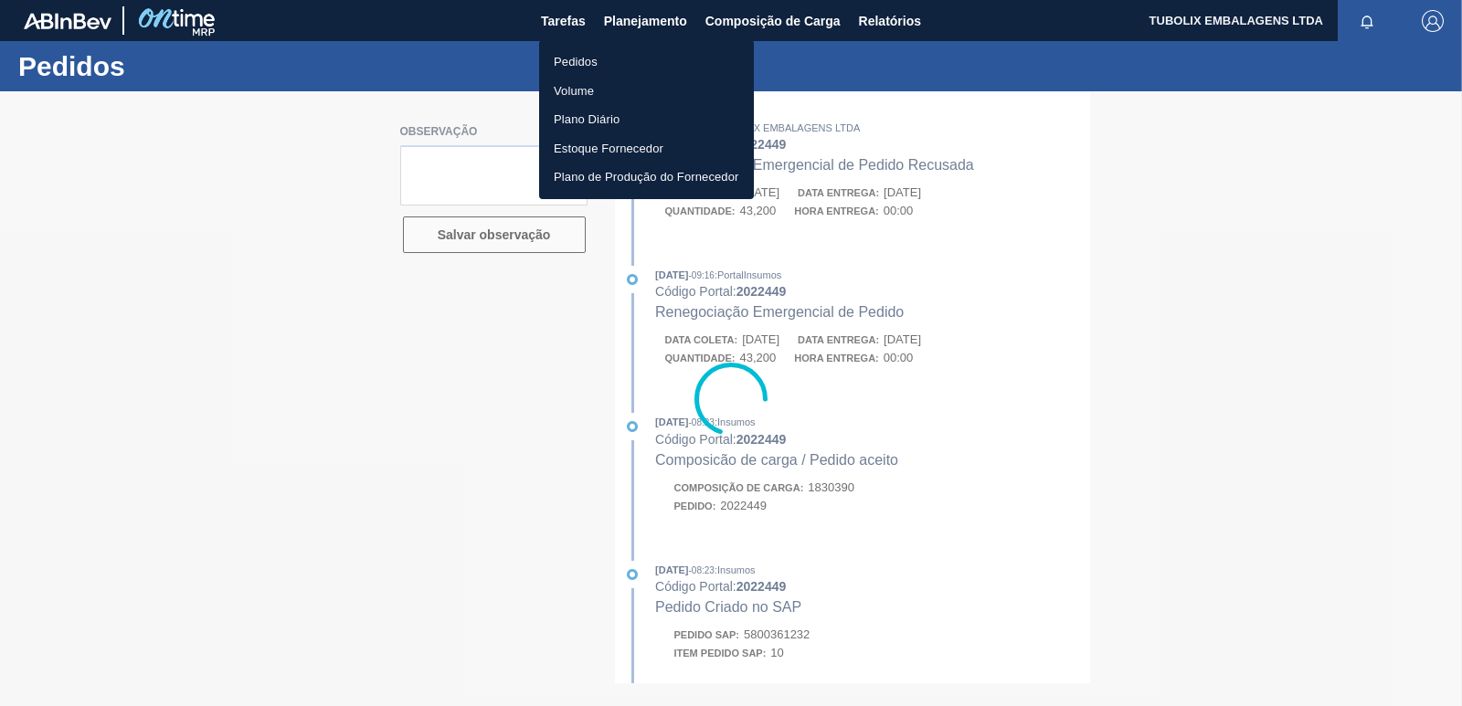
drag, startPoint x: 605, startPoint y: 58, endPoint x: 752, endPoint y: 137, distance: 166.7
click at [602, 58] on li "Pedidos" at bounding box center [646, 62] width 215 height 29
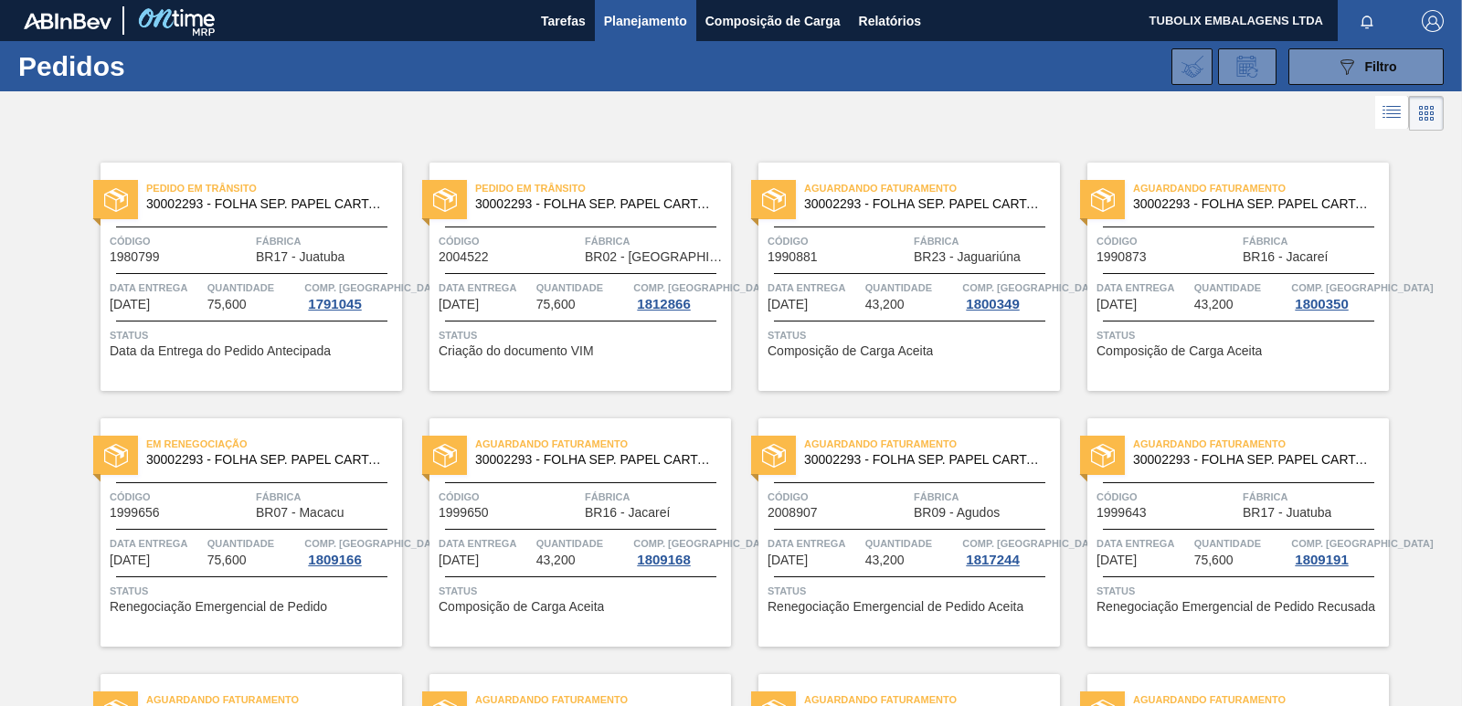
drag, startPoint x: 1333, startPoint y: 67, endPoint x: 1331, endPoint y: 85, distance: 18.4
click at [1336, 67] on icon "089F7B8B-B2A5-4AFE-B5C0-19BA573D28AC" at bounding box center [1347, 67] width 22 height 22
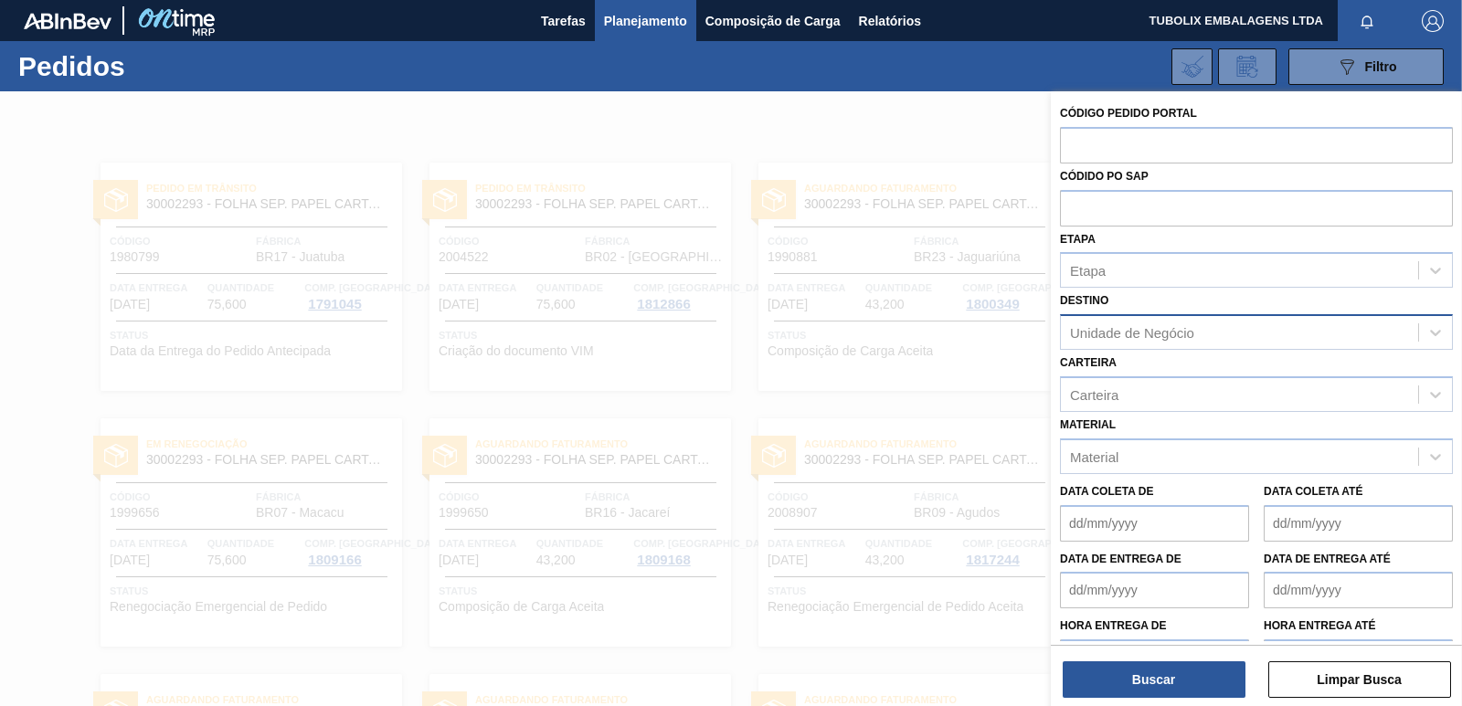
click at [1157, 327] on div "Unidade de Negócio" at bounding box center [1132, 333] width 124 height 16
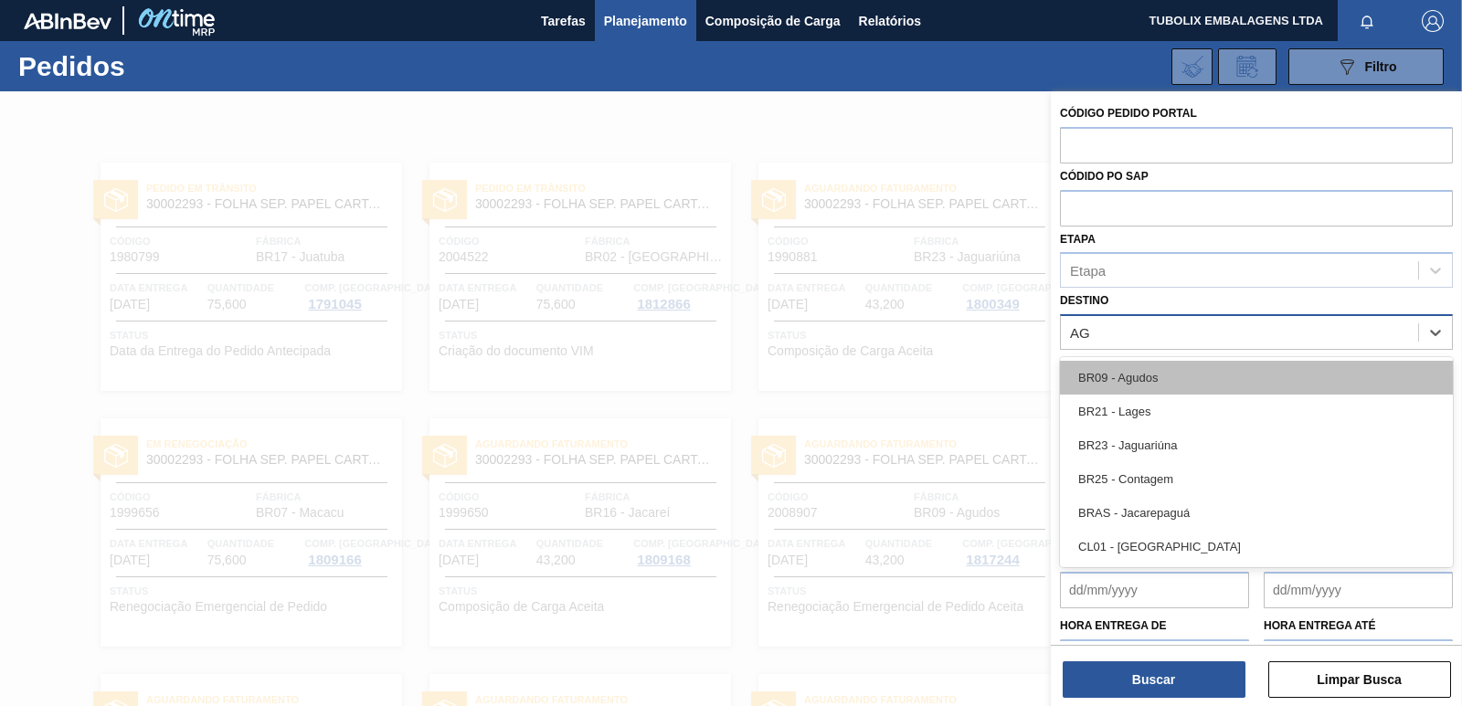
type input "AGU"
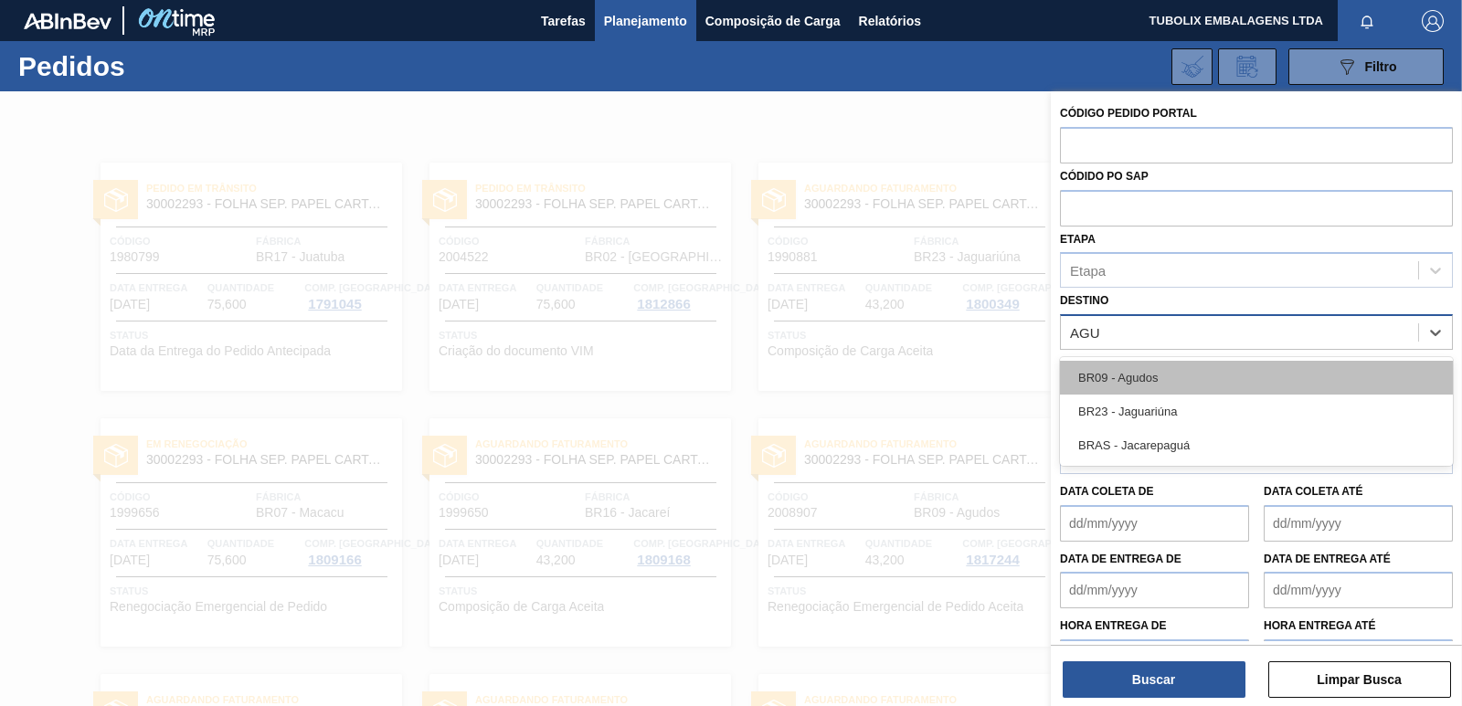
click at [1154, 367] on div "BR09 - Agudos" at bounding box center [1256, 378] width 393 height 34
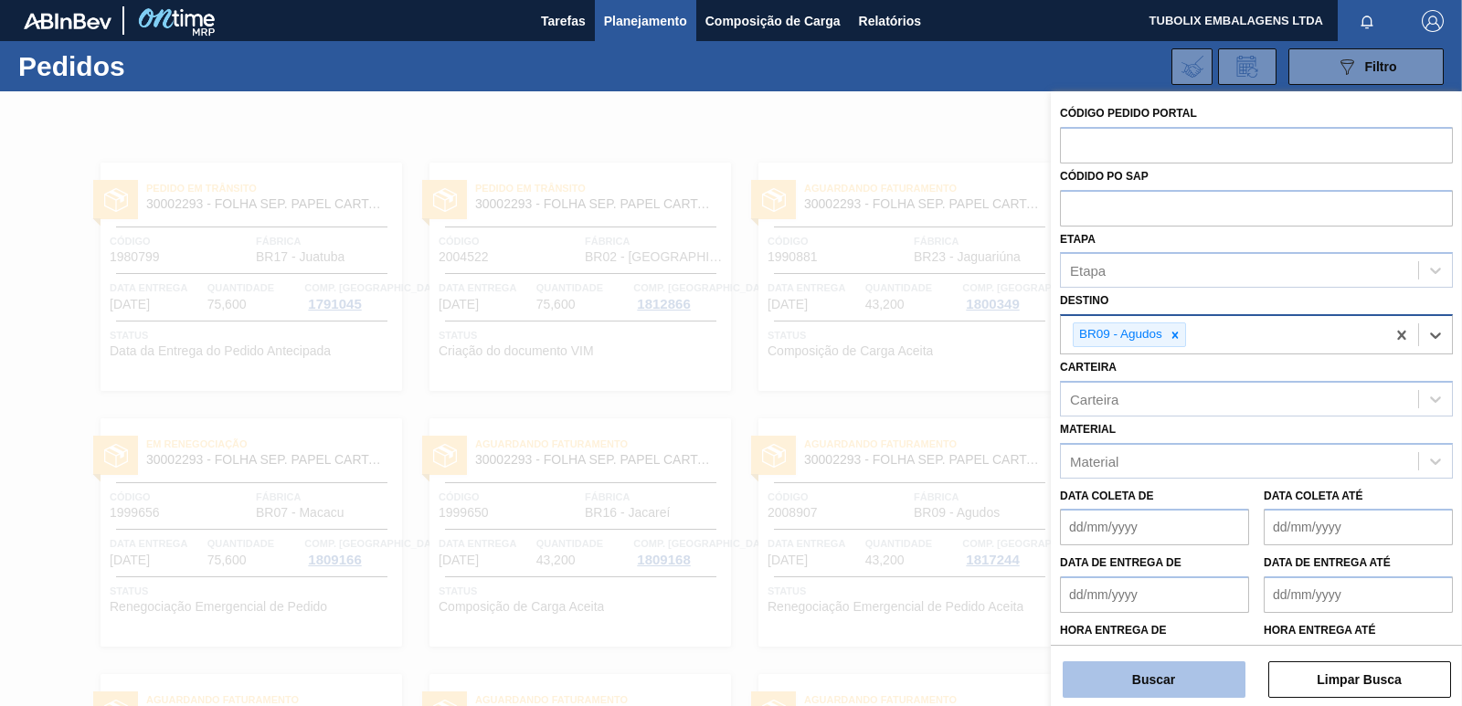
click at [1172, 686] on button "Buscar" at bounding box center [1153, 679] width 183 height 37
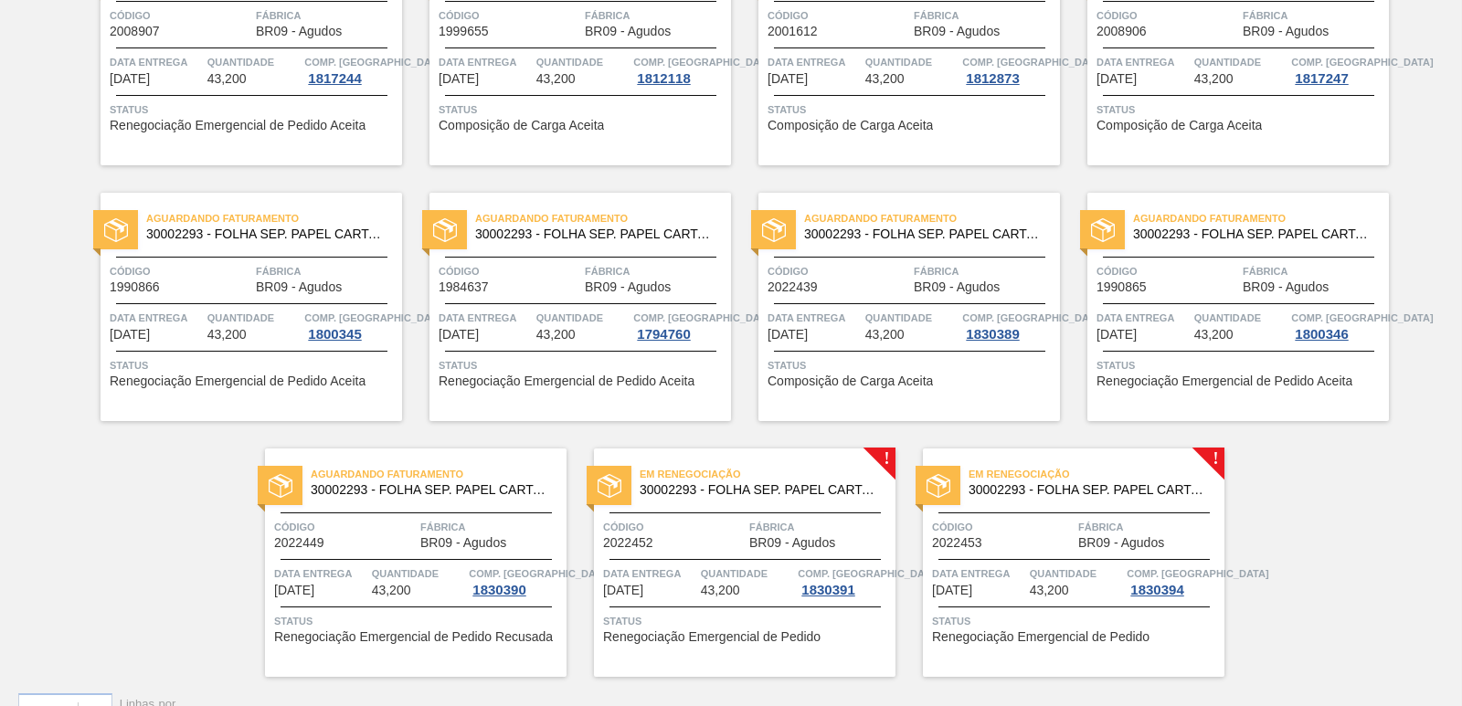
scroll to position [264, 0]
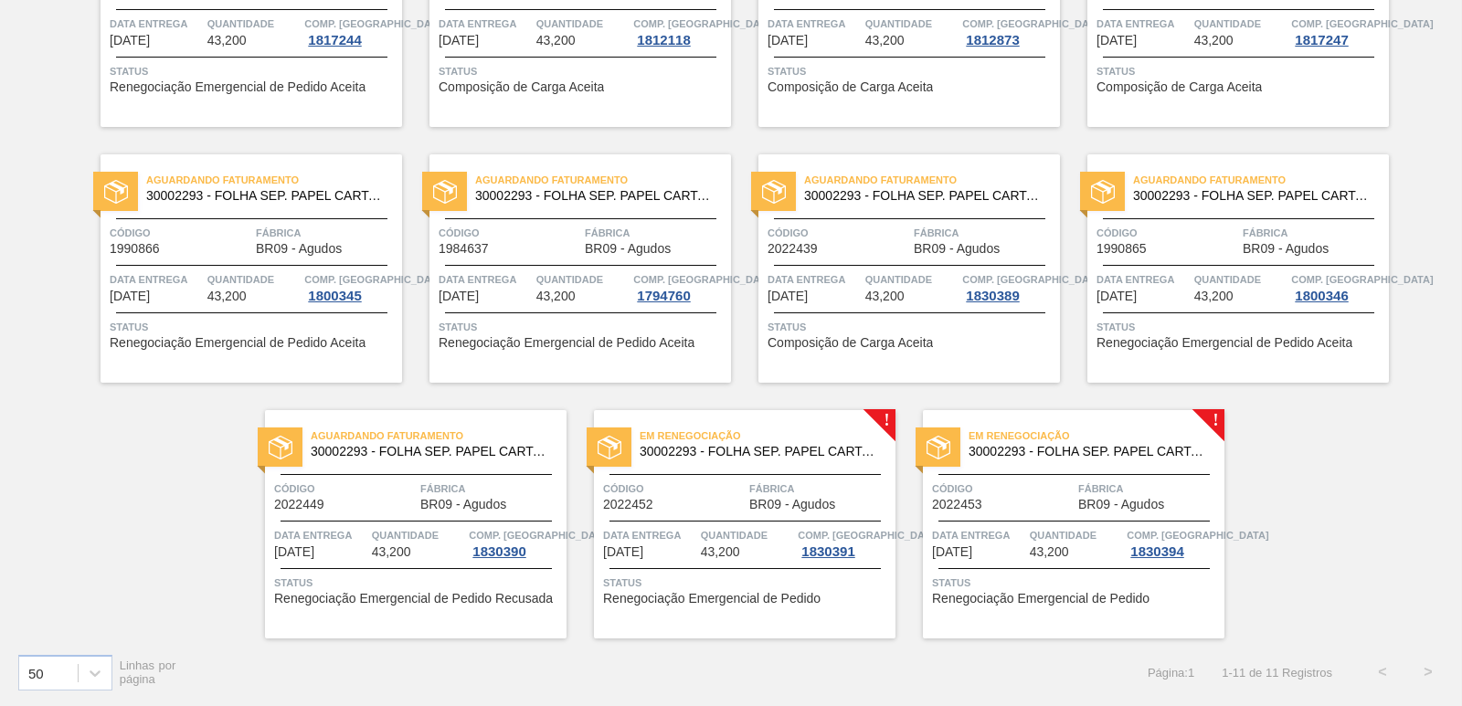
click at [751, 523] on div "Em renegociação 30002293 - FOLHA SEP. PAPEL CARTAO 1200x1000M 350g Código 20224…" at bounding box center [744, 524] width 301 height 228
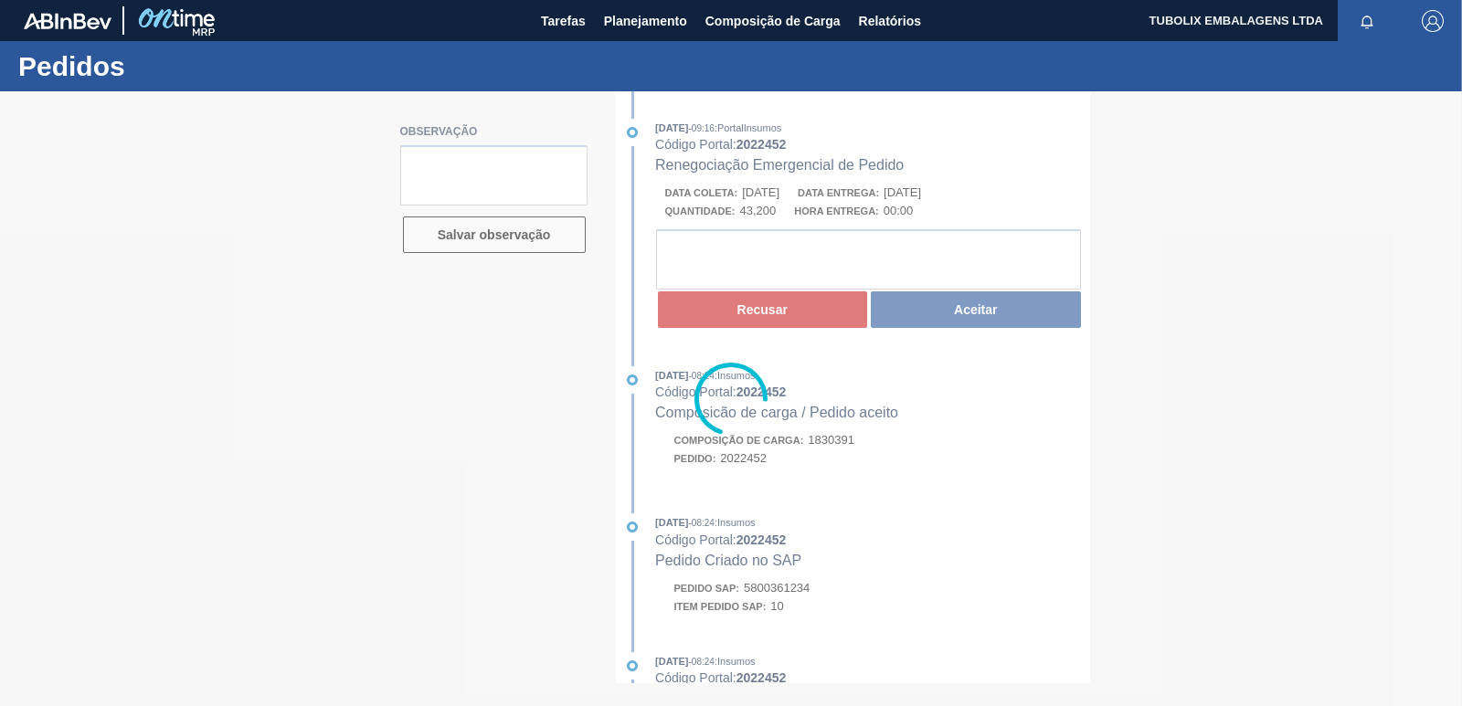
click at [826, 312] on div at bounding box center [731, 398] width 1462 height 615
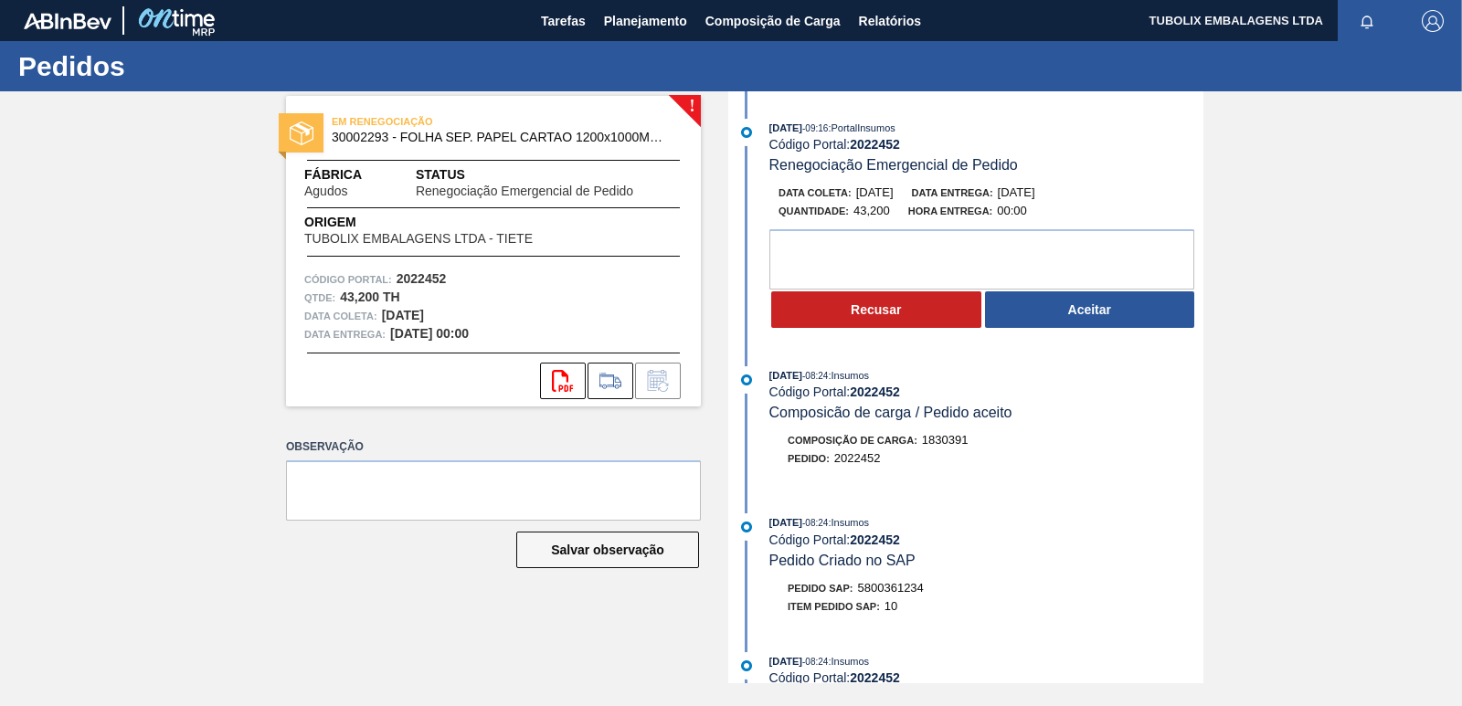
click at [866, 316] on button "Recusar" at bounding box center [876, 309] width 210 height 37
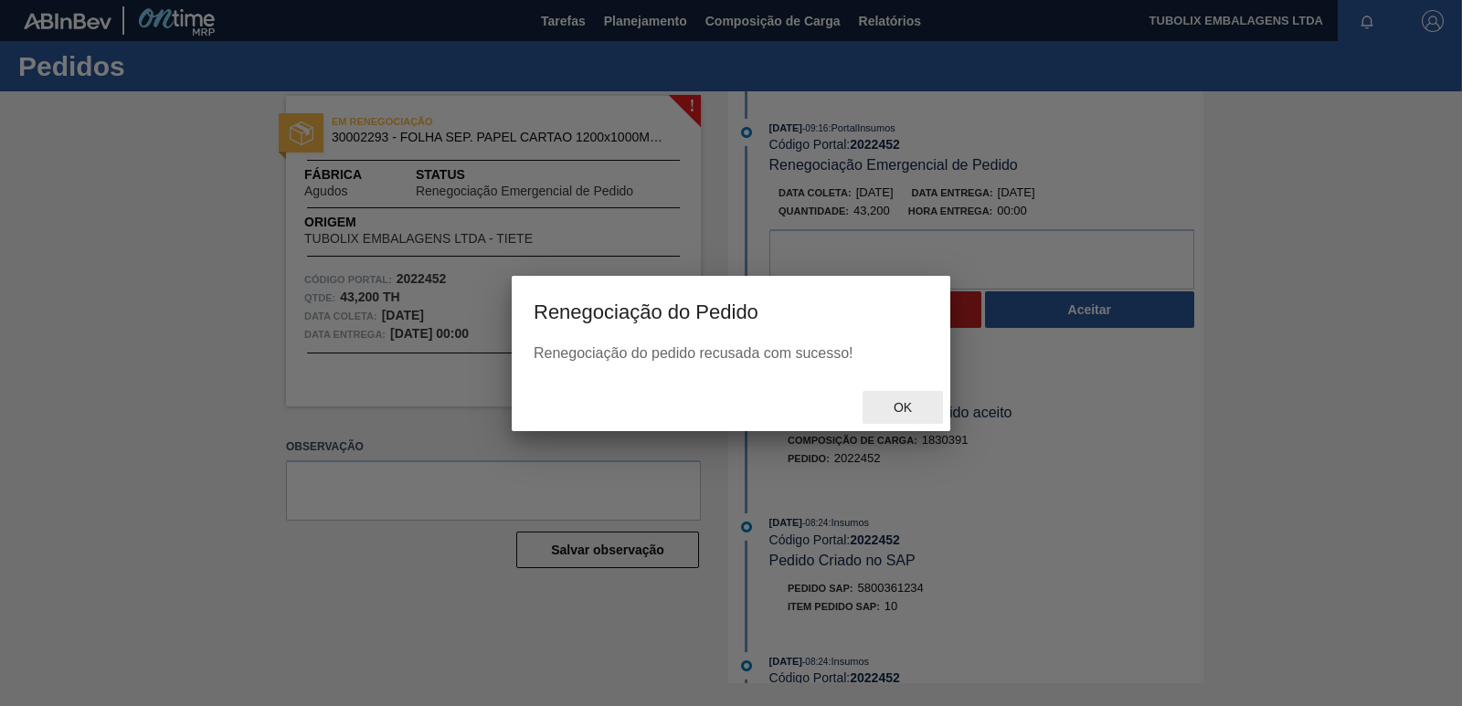
click at [892, 398] on div "Ok" at bounding box center [902, 408] width 80 height 34
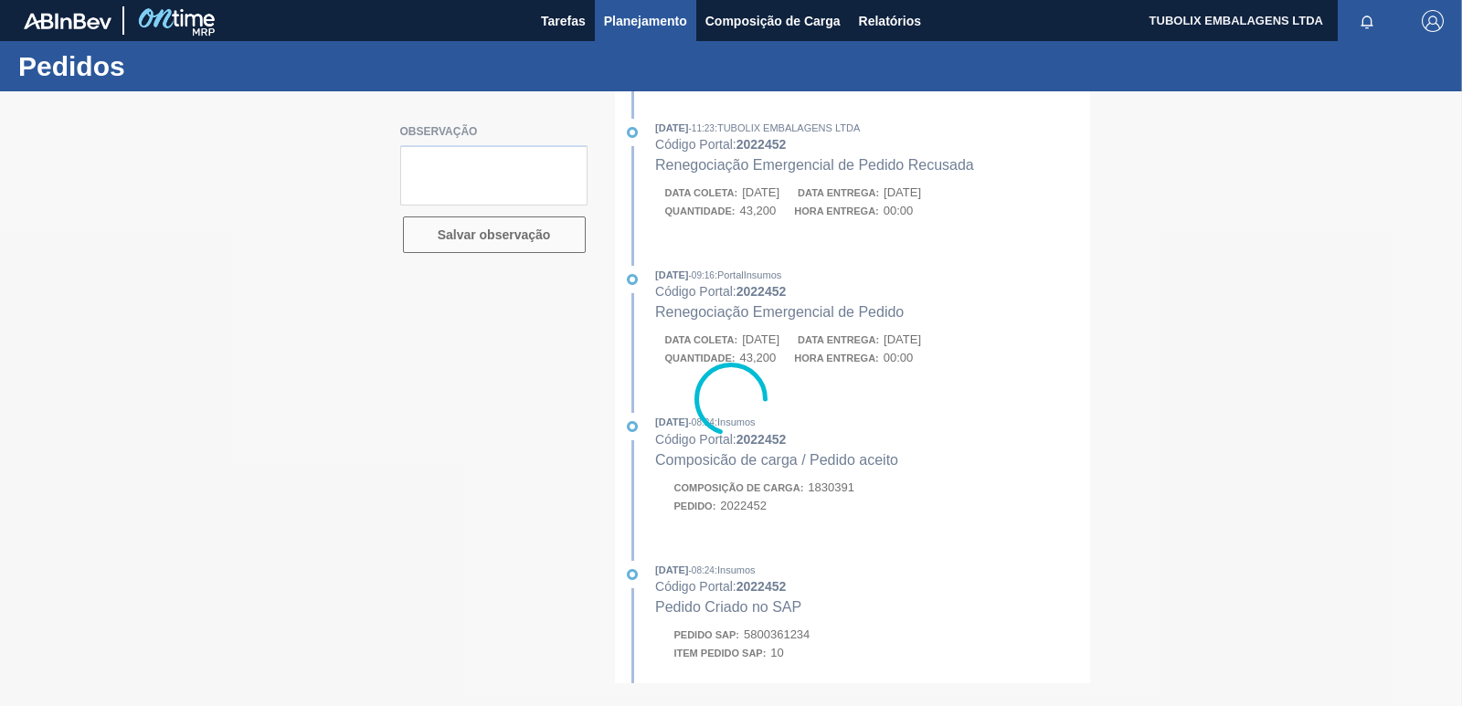
click at [646, 16] on span "Planejamento" at bounding box center [645, 21] width 83 height 22
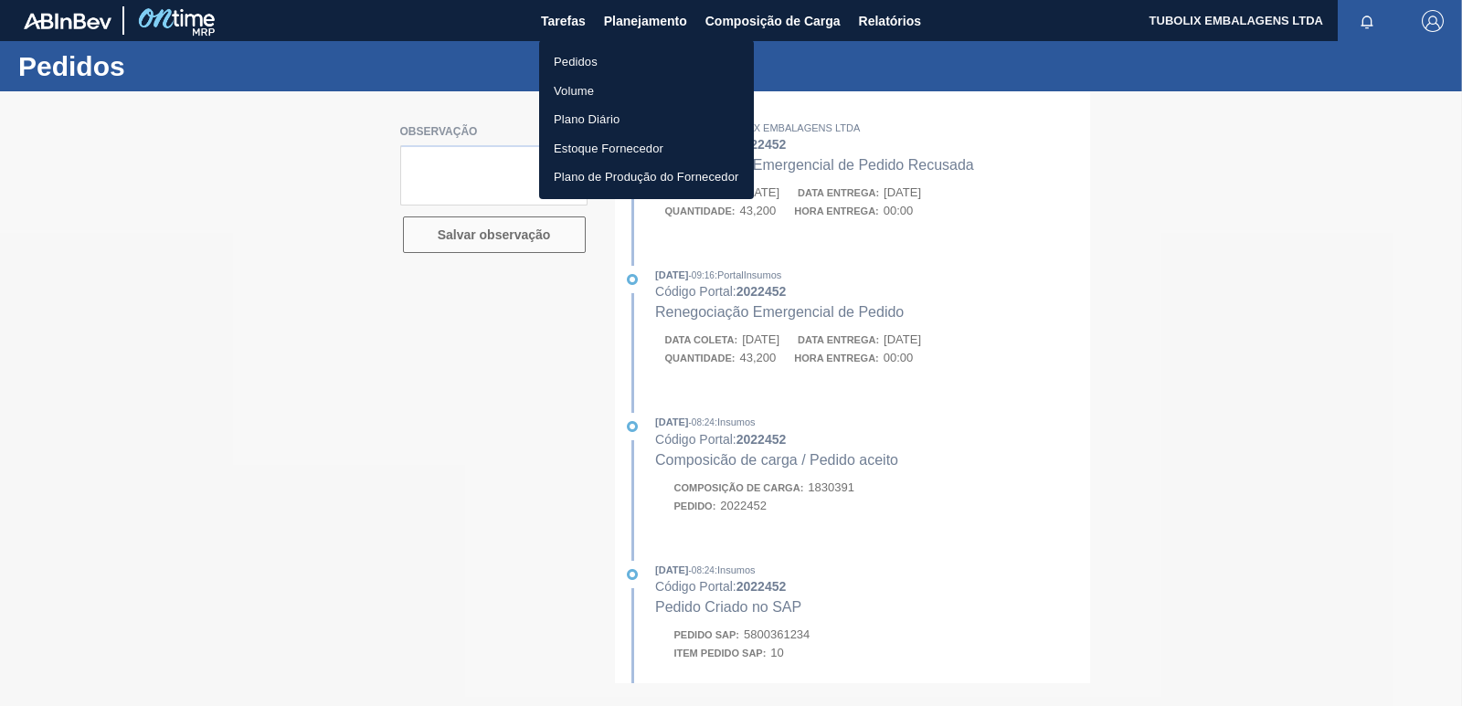
click at [597, 68] on li "Pedidos" at bounding box center [646, 62] width 215 height 29
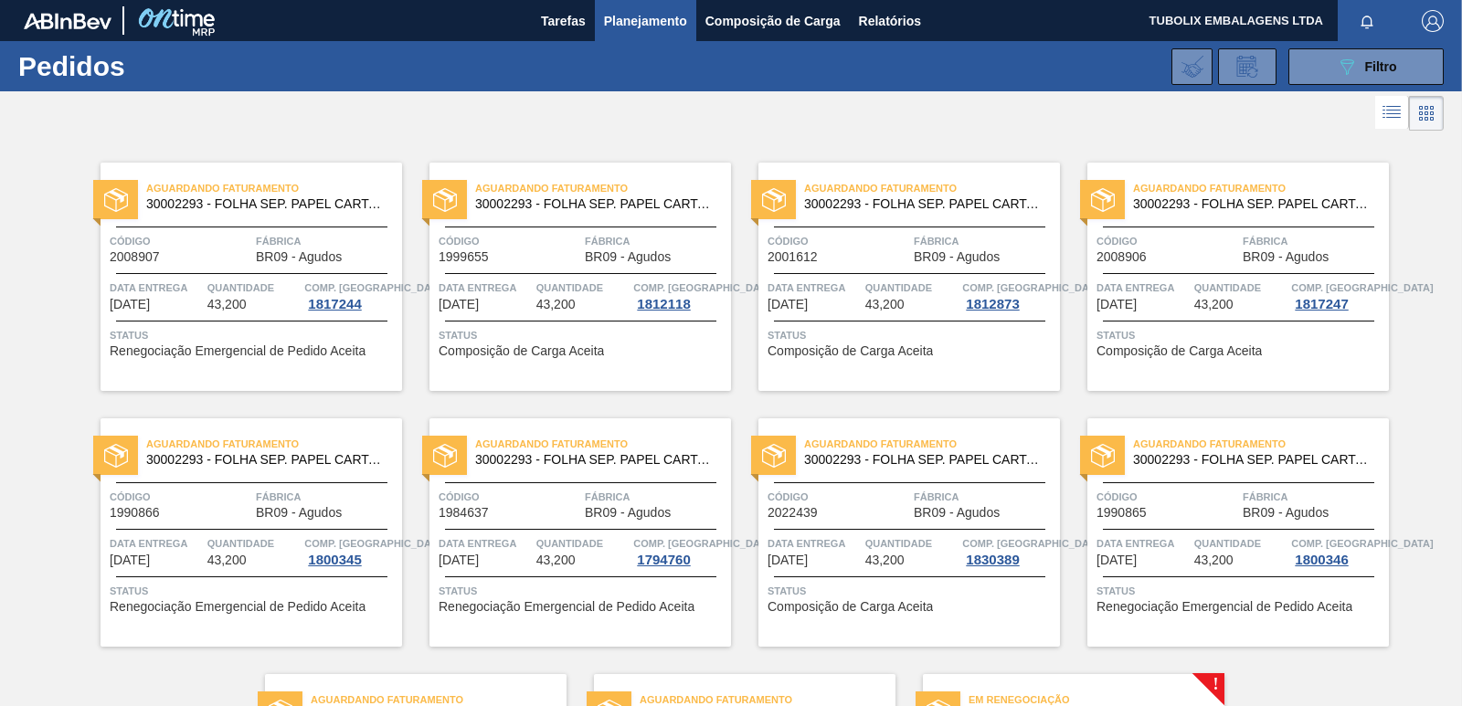
scroll to position [264, 0]
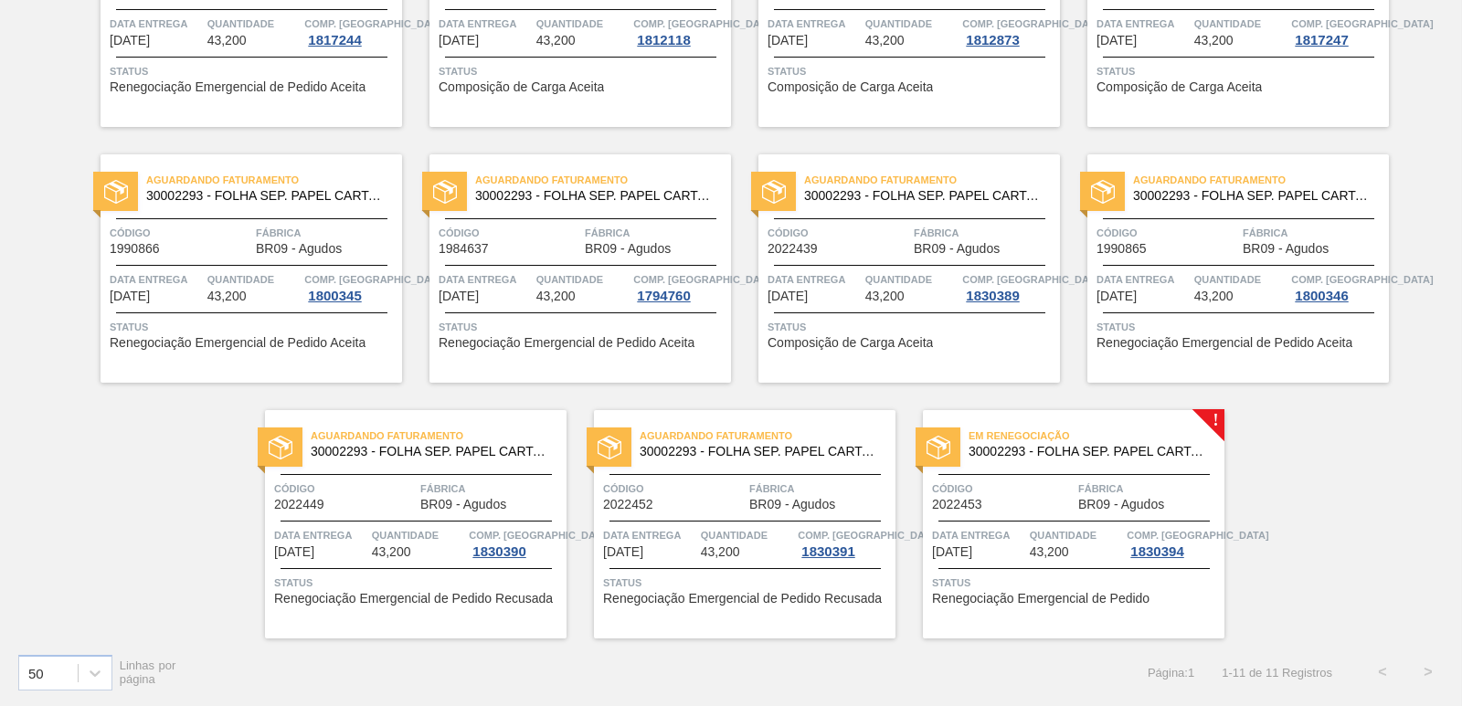
click at [1062, 540] on span "Quantidade" at bounding box center [1076, 535] width 93 height 18
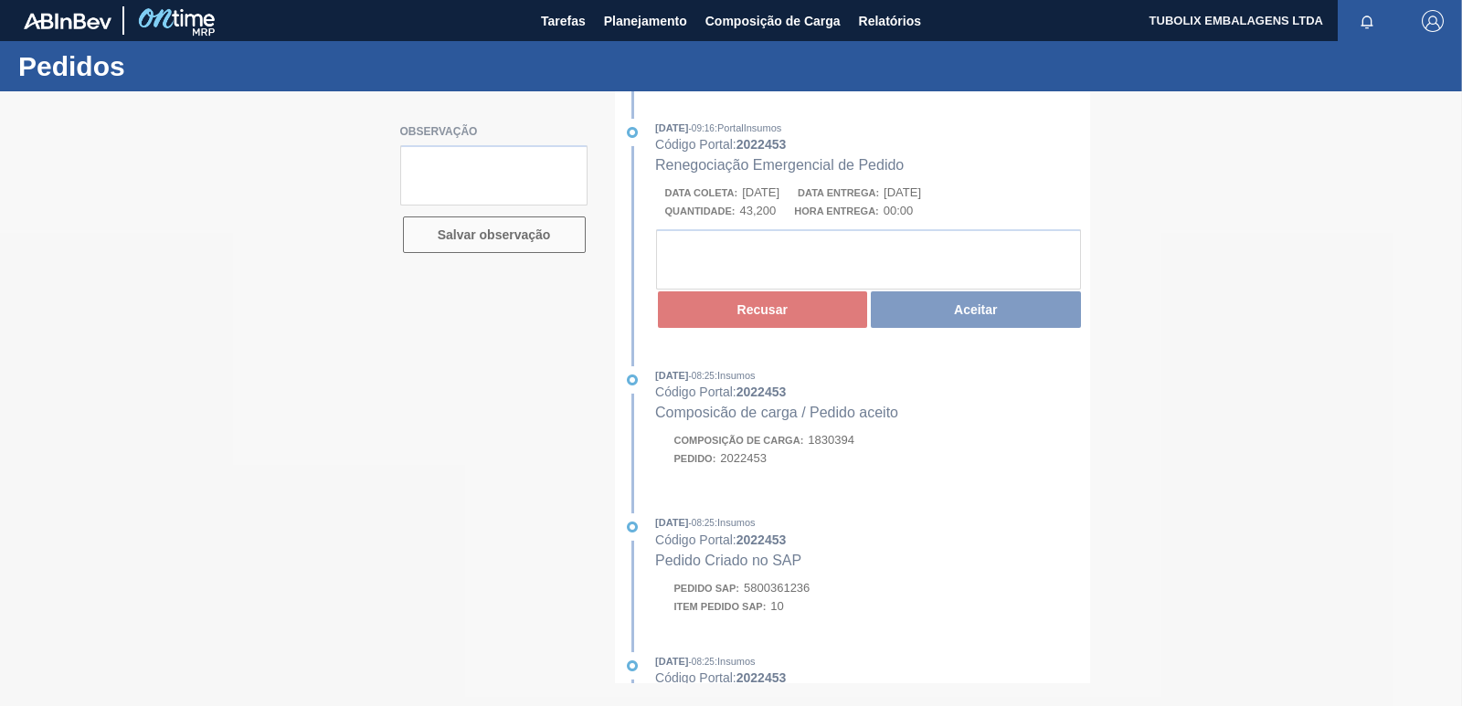
click at [801, 312] on div at bounding box center [731, 398] width 1462 height 615
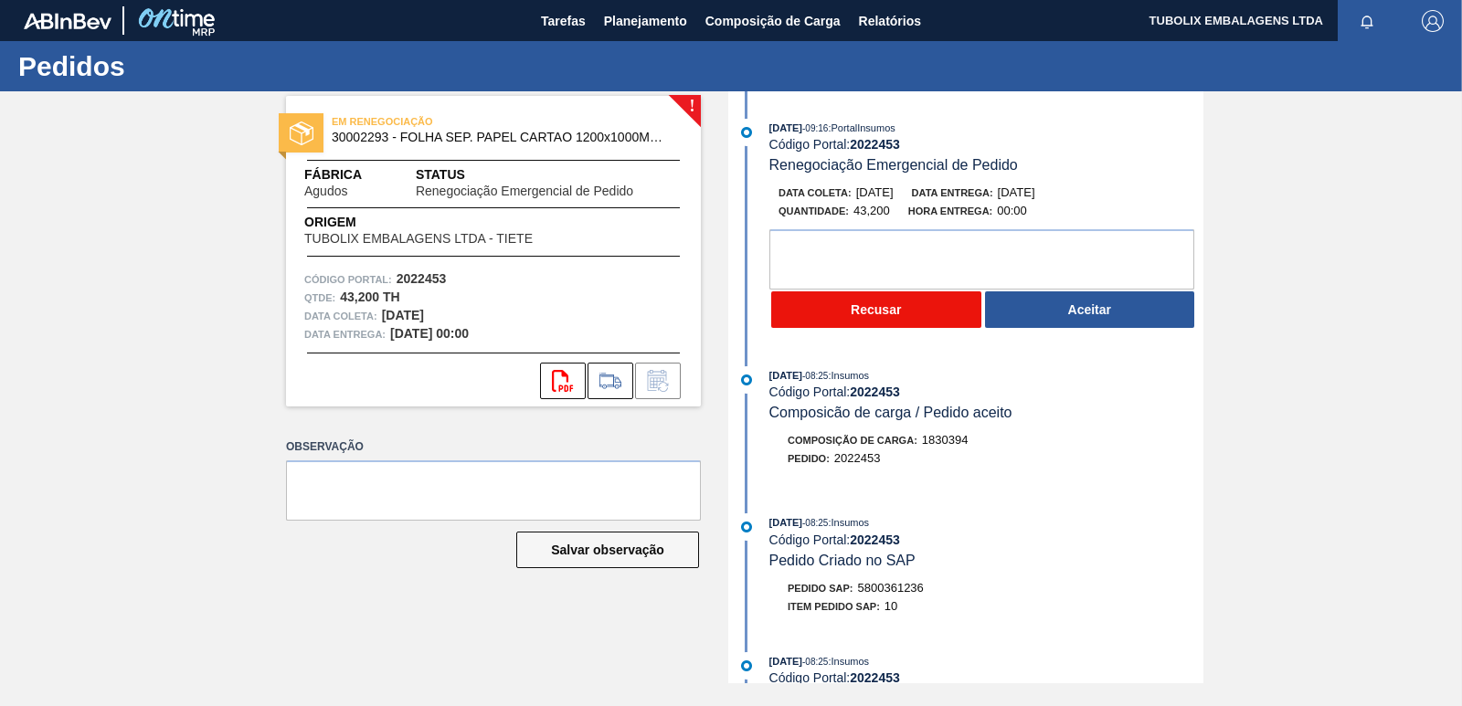
click at [836, 311] on button "Recusar" at bounding box center [876, 309] width 210 height 37
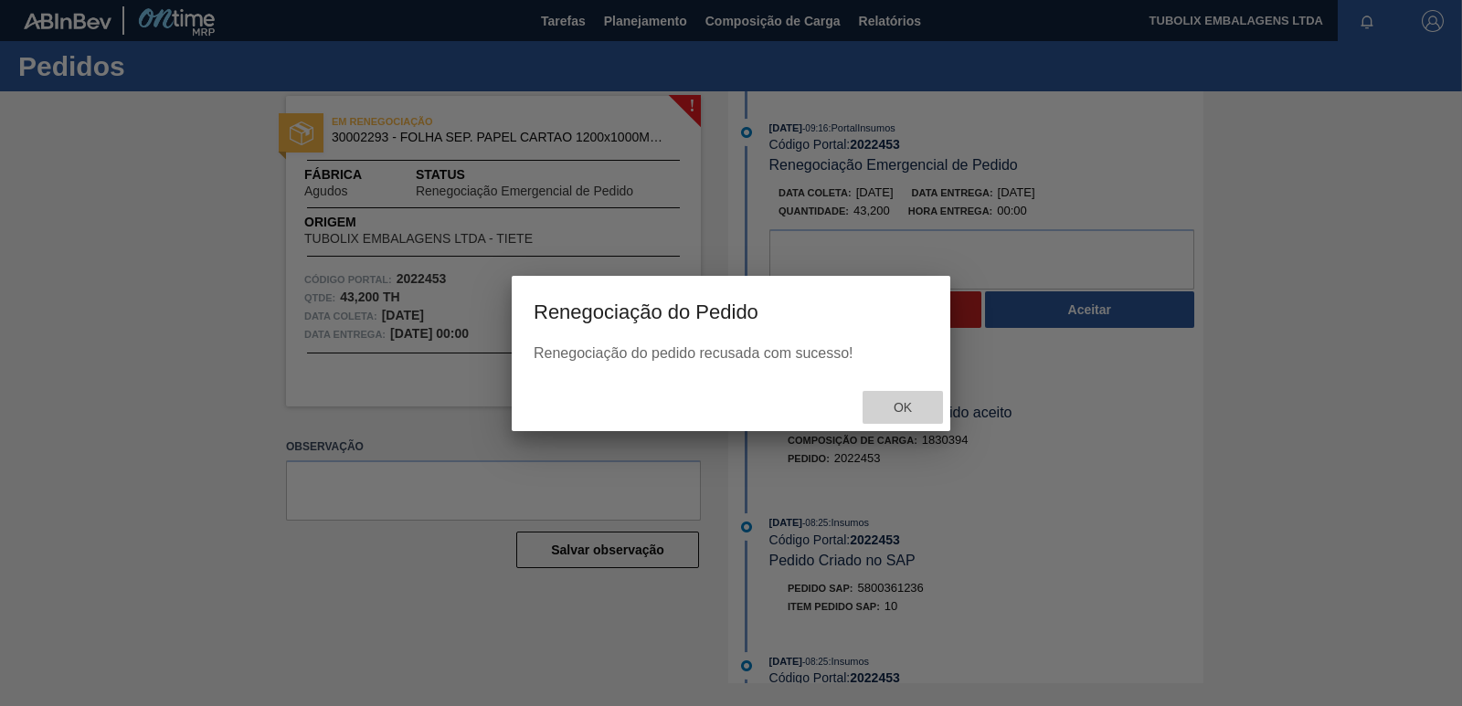
click at [898, 415] on span "Ok" at bounding box center [903, 407] width 48 height 15
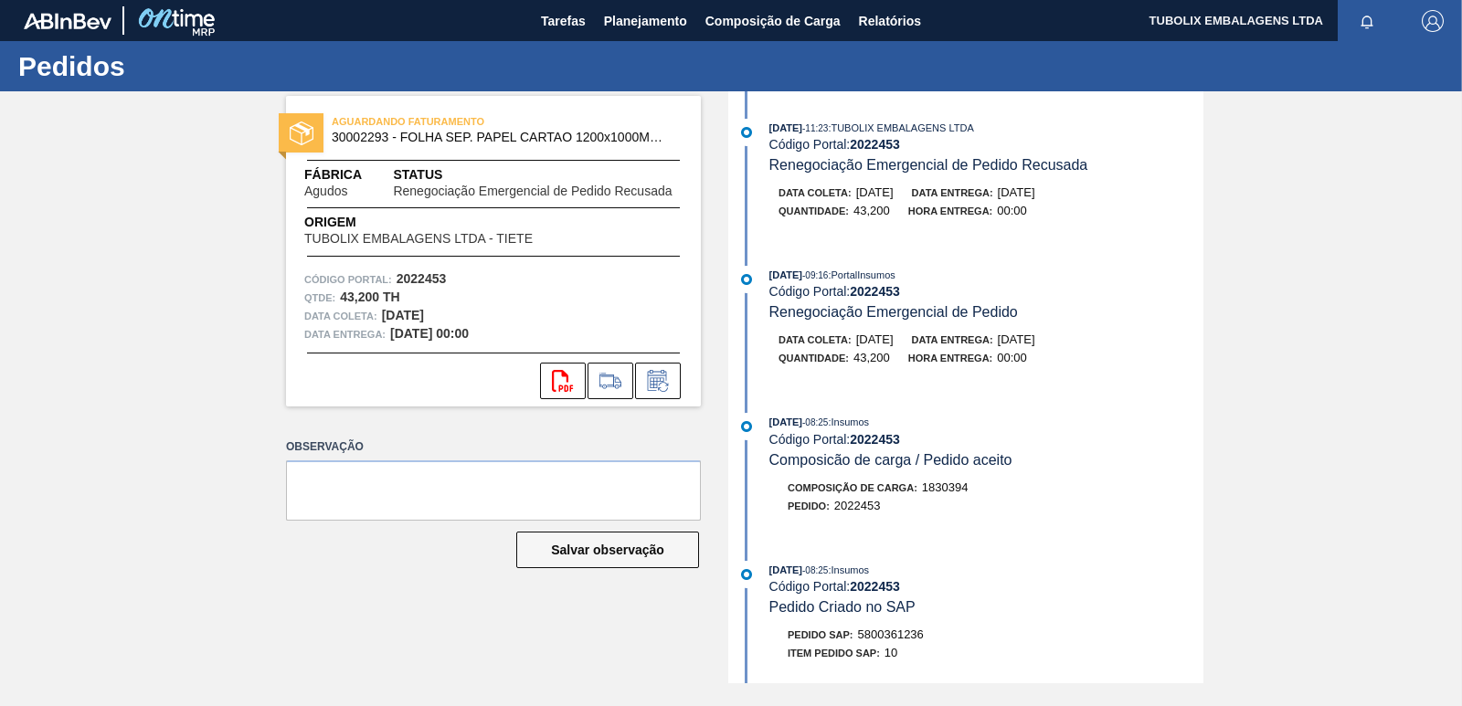
click at [645, 17] on span "Planejamento" at bounding box center [645, 21] width 83 height 22
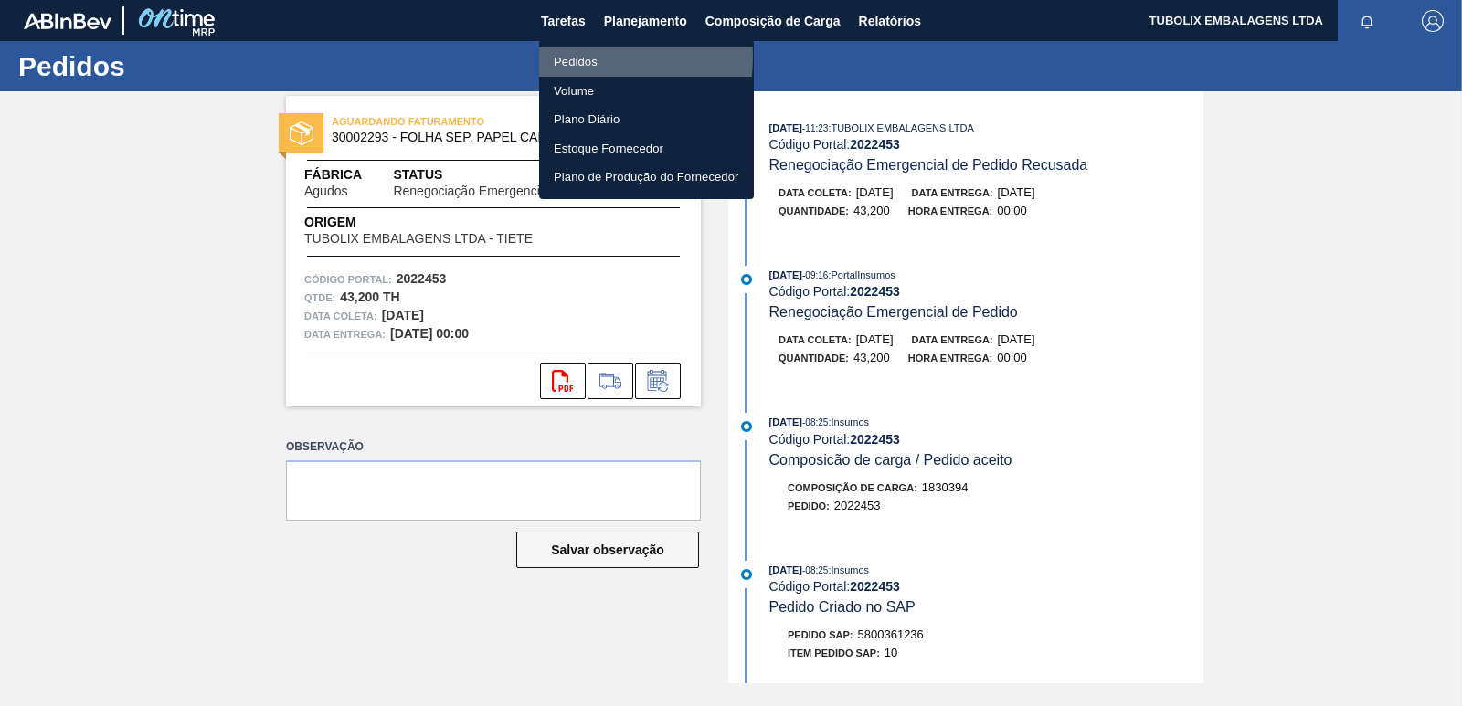
click at [593, 58] on li "Pedidos" at bounding box center [646, 62] width 215 height 29
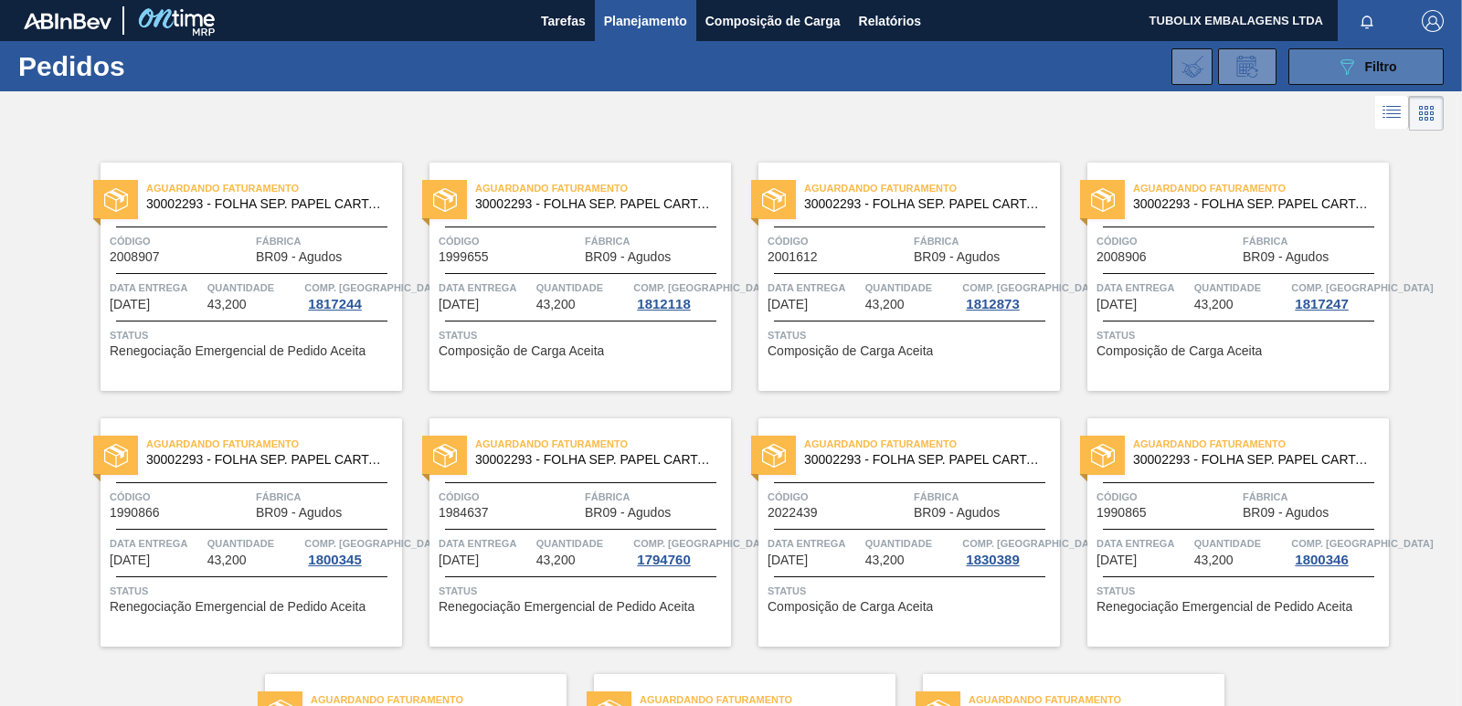
click at [1328, 70] on button "089F7B8B-B2A5-4AFE-B5C0-19BA573D28AC Filtro" at bounding box center [1365, 66] width 155 height 37
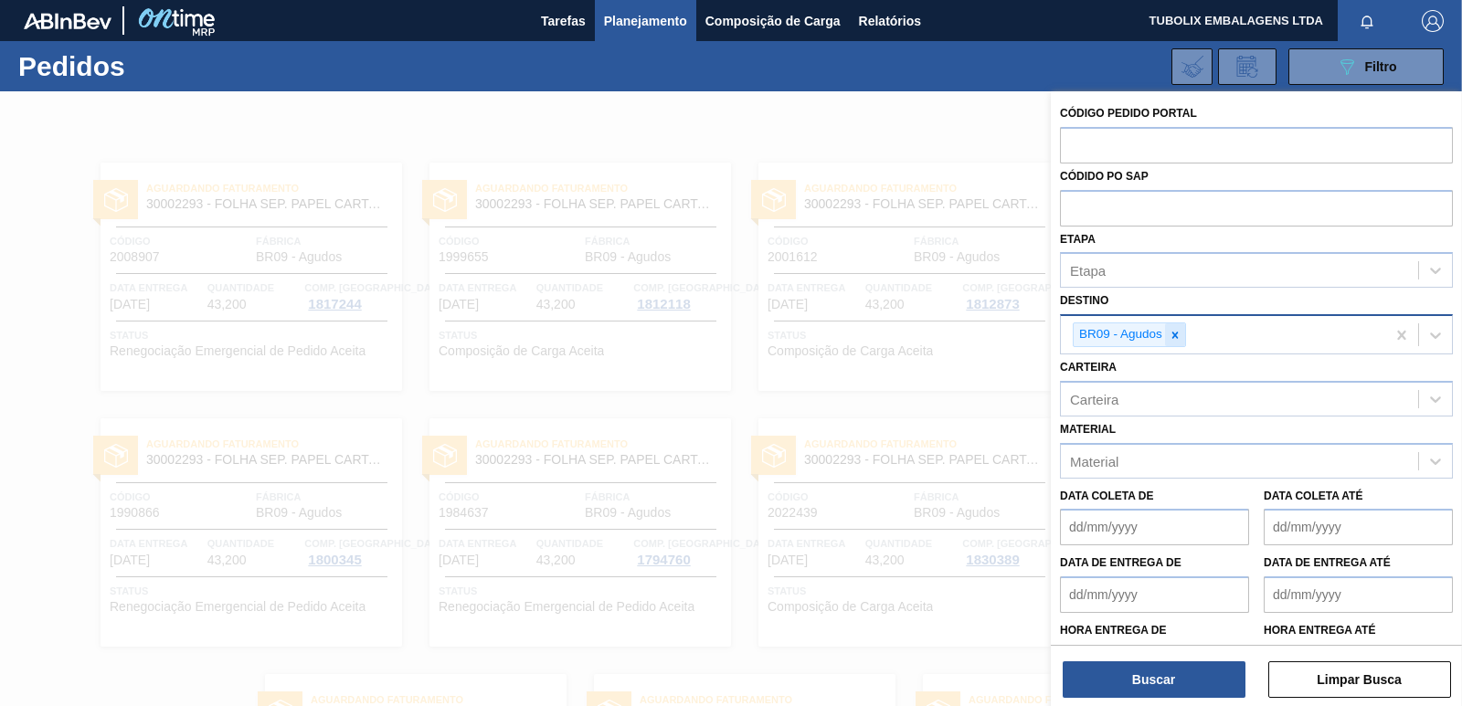
click at [1172, 335] on icon at bounding box center [1174, 335] width 13 height 13
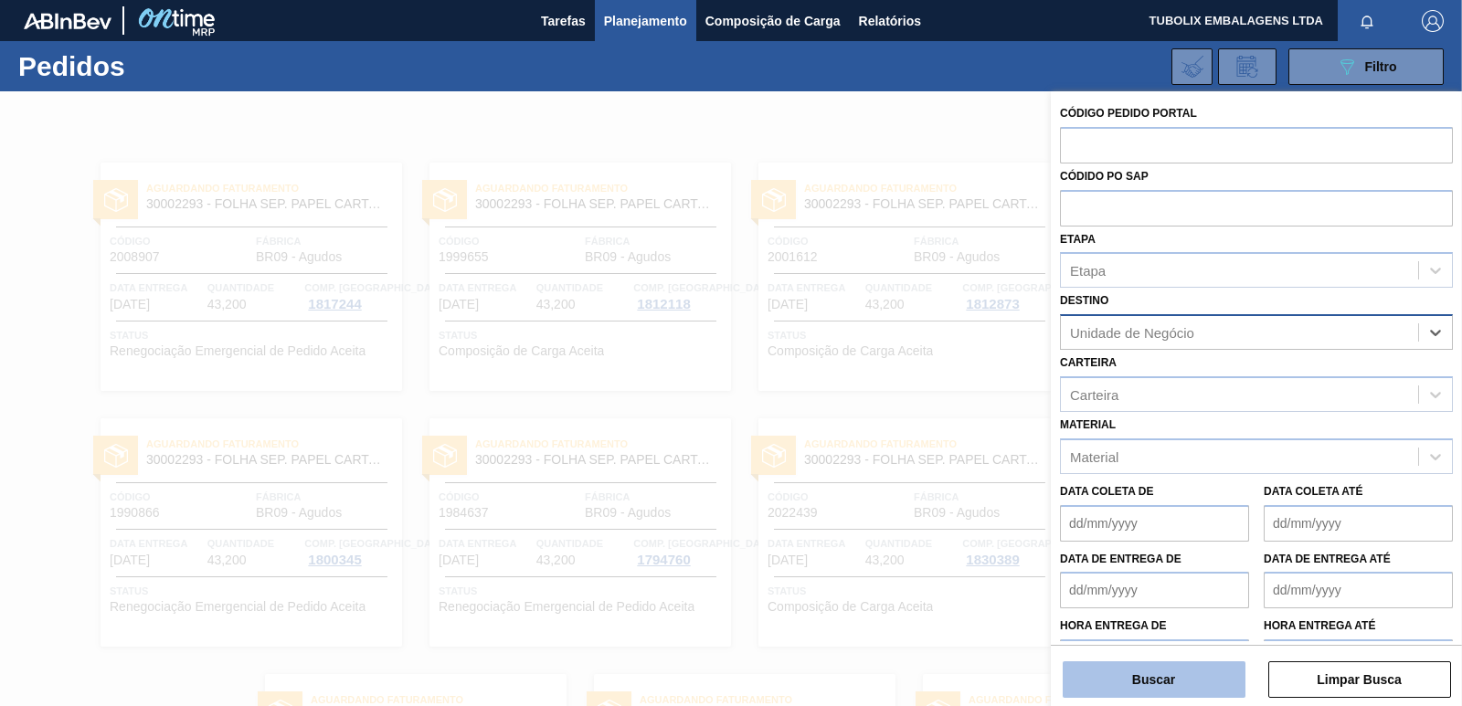
click at [1198, 684] on button "Buscar" at bounding box center [1153, 679] width 183 height 37
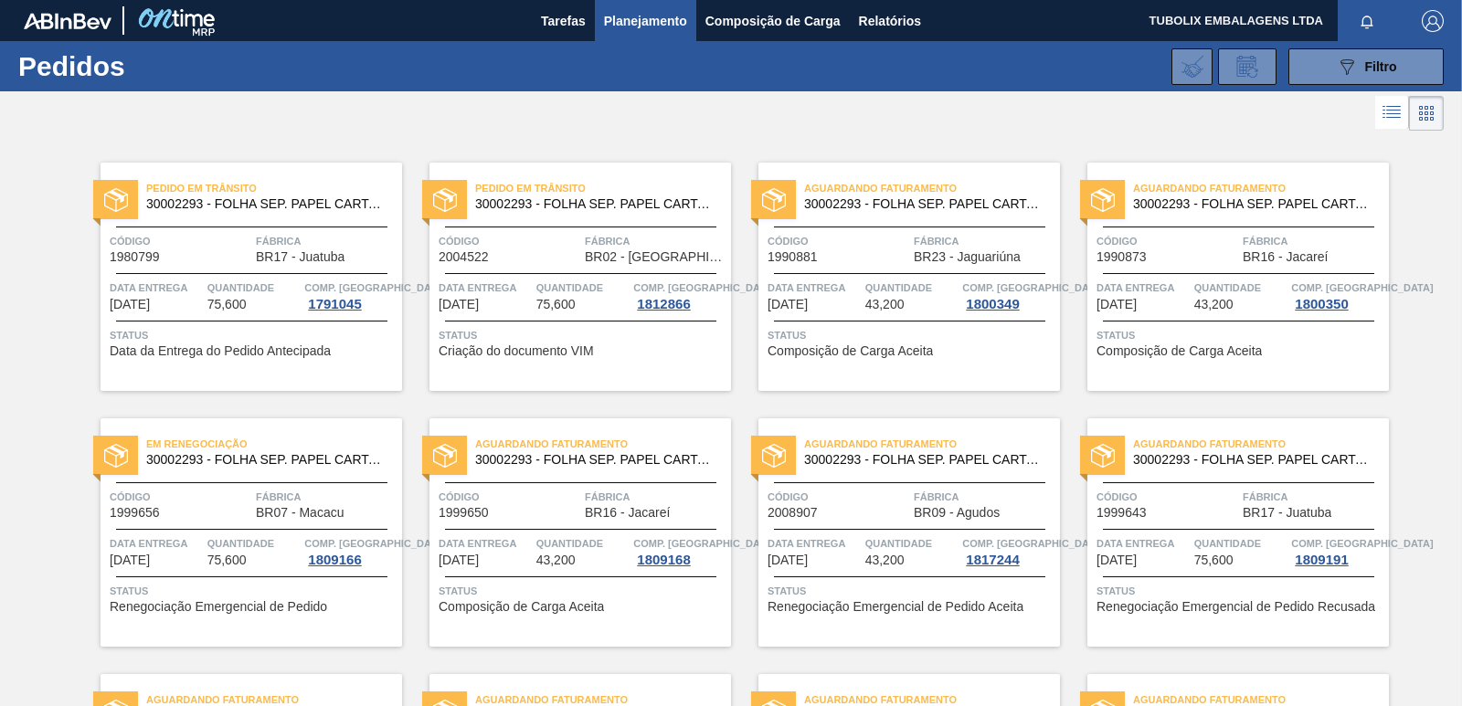
click at [1418, 15] on span "button" at bounding box center [1433, 21] width 44 height 22
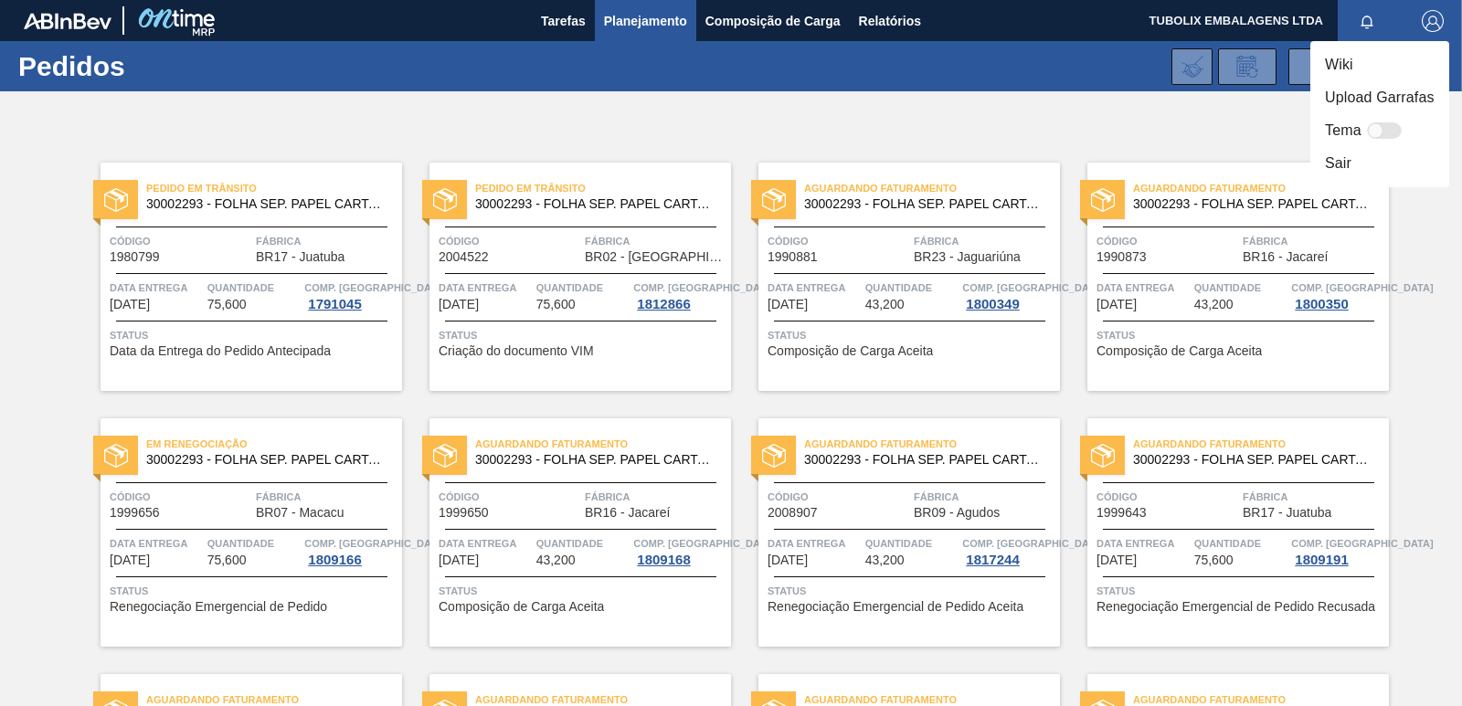
click at [1336, 162] on li "Sair" at bounding box center [1379, 163] width 139 height 33
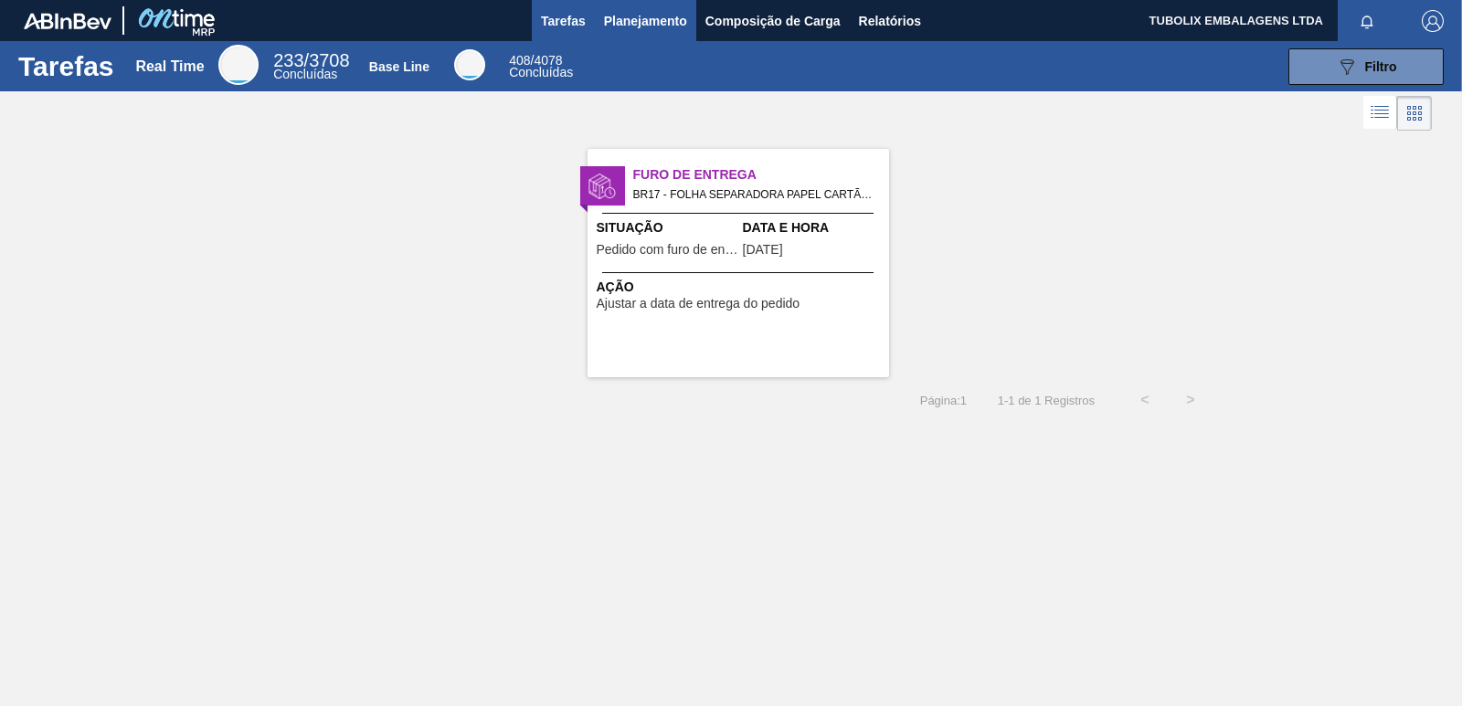
click at [650, 17] on span "Planejamento" at bounding box center [645, 21] width 83 height 22
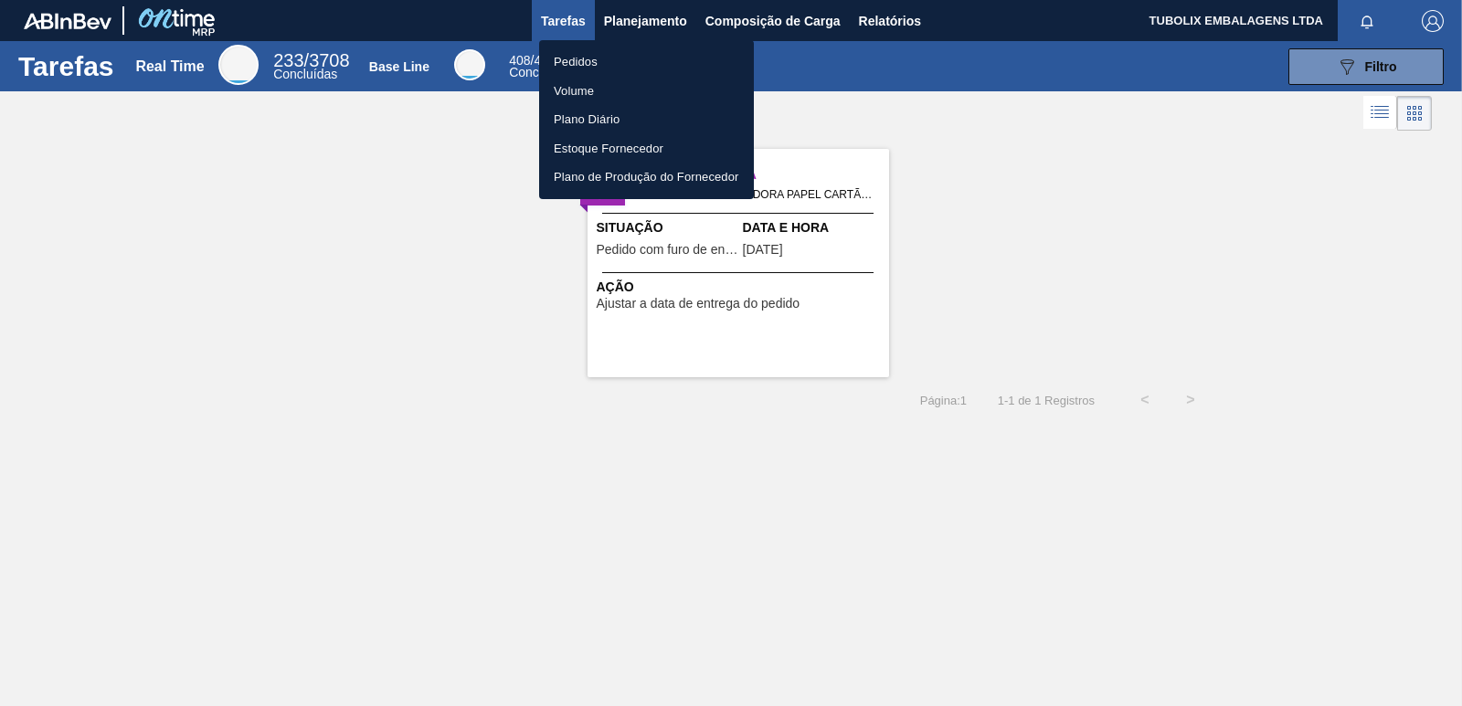
click at [588, 58] on li "Pedidos" at bounding box center [646, 62] width 215 height 29
